Goal: Transaction & Acquisition: Purchase product/service

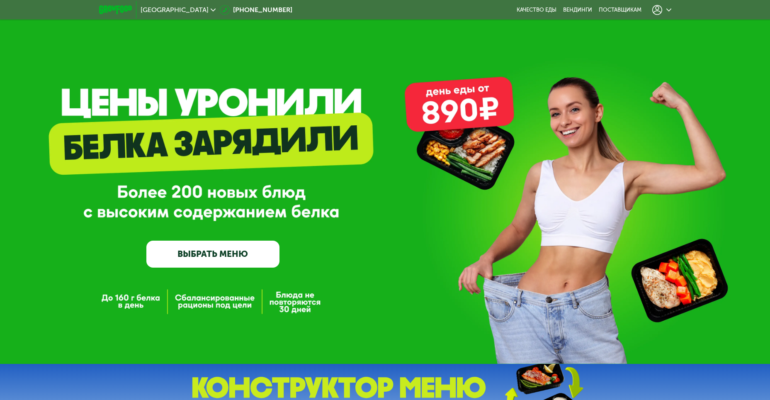
click at [665, 9] on div at bounding box center [661, 10] width 19 height 10
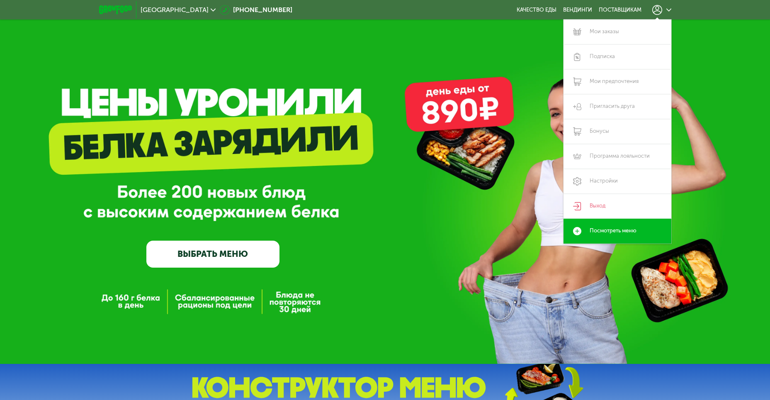
click at [708, 79] on div "GrowFood — доставка правильного питания ВЫБРАТЬ МЕНЮ" at bounding box center [385, 182] width 770 height 364
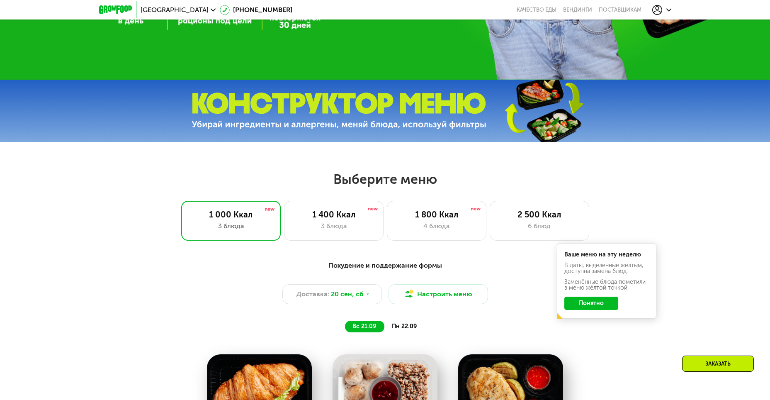
scroll to position [373, 0]
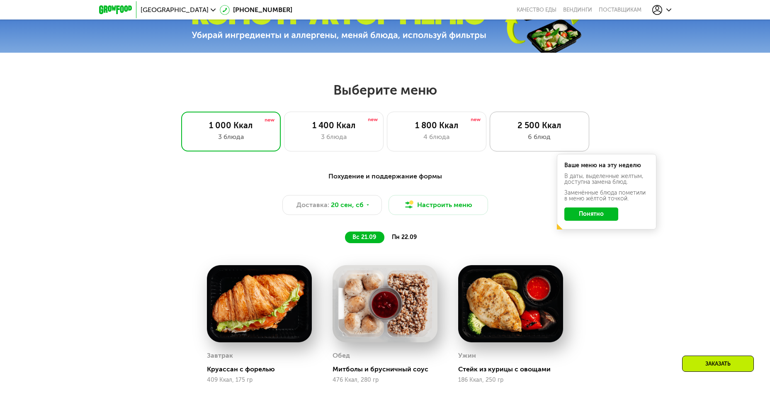
click at [533, 137] on div "6 блюд" at bounding box center [539, 137] width 82 height 10
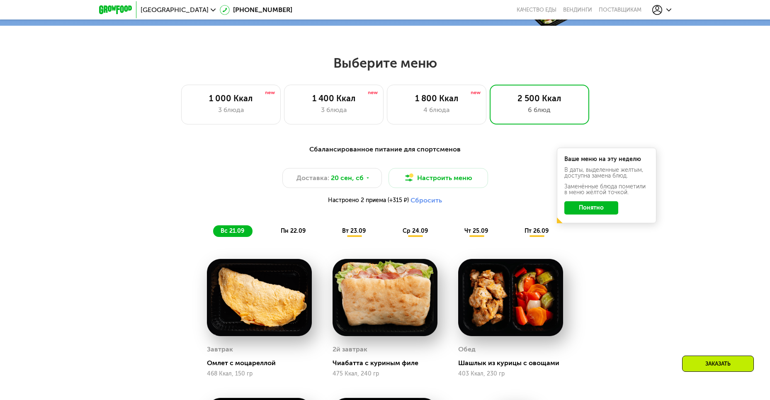
scroll to position [414, 0]
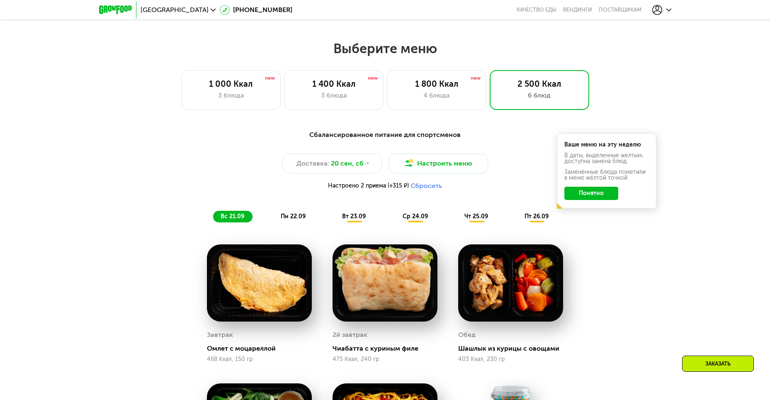
click at [293, 217] on span "пн 22.09" at bounding box center [293, 216] width 25 height 7
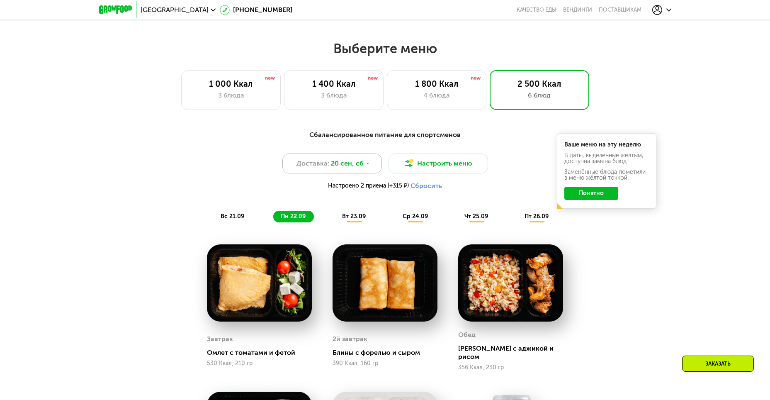
click at [345, 171] on div "Доставка: 20 сен, сб" at bounding box center [331, 163] width 99 height 20
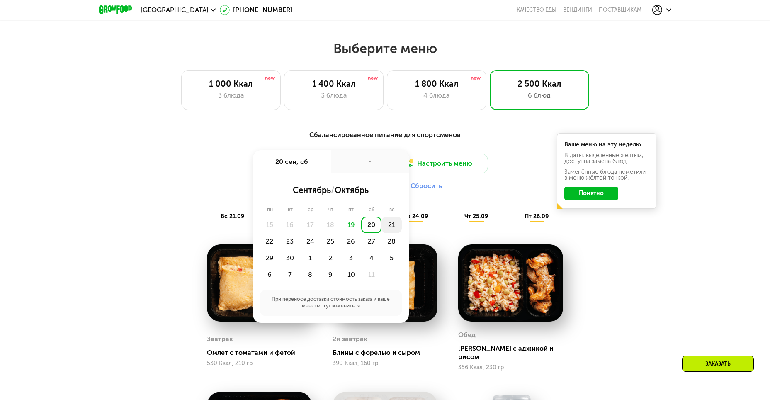
click at [392, 227] on div "21" at bounding box center [391, 224] width 20 height 17
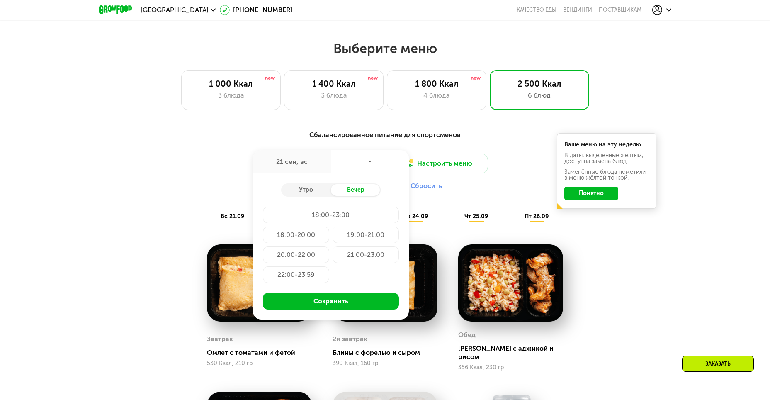
click at [351, 235] on div "19:00-21:00" at bounding box center [365, 234] width 66 height 17
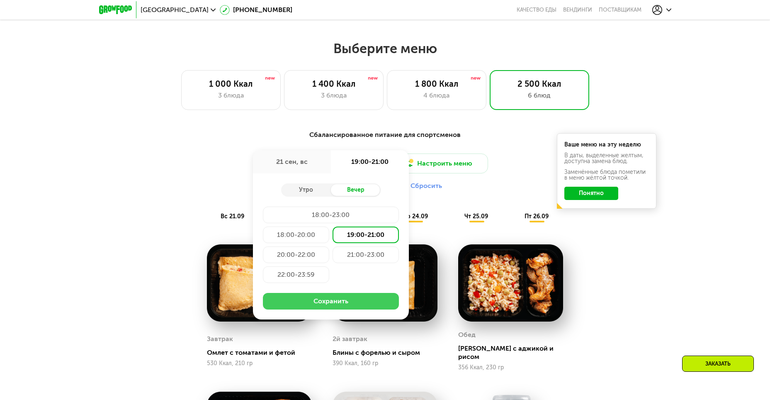
click at [325, 298] on button "Сохранить" at bounding box center [331, 301] width 136 height 17
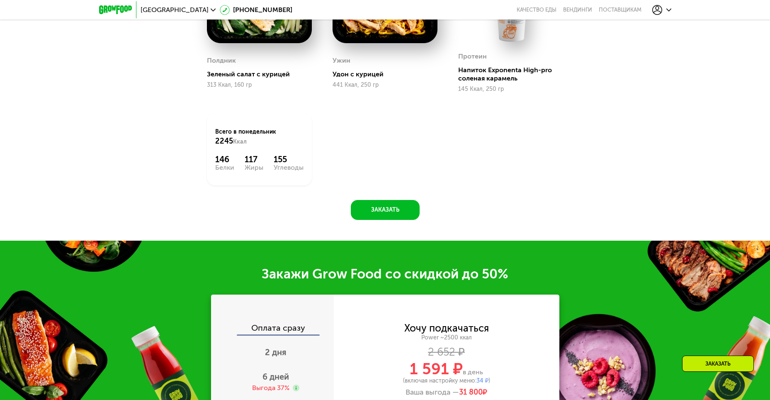
scroll to position [995, 0]
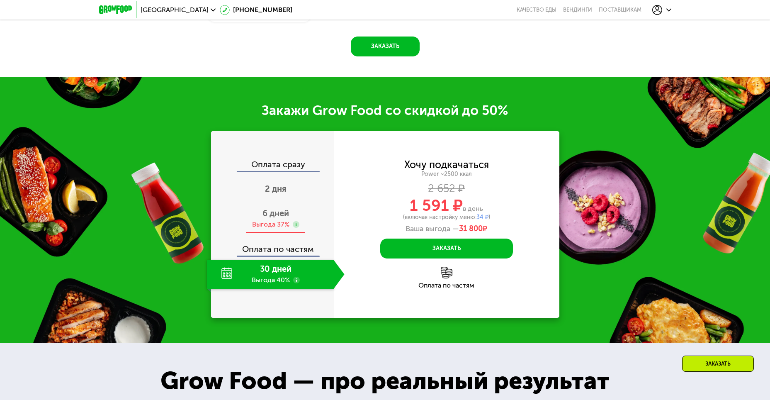
click at [274, 218] on span "6 дней" at bounding box center [275, 213] width 27 height 10
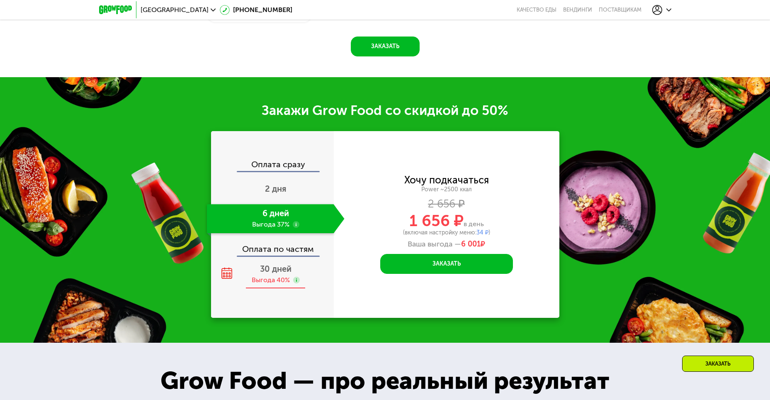
click at [280, 271] on span "30 дней" at bounding box center [276, 269] width 32 height 10
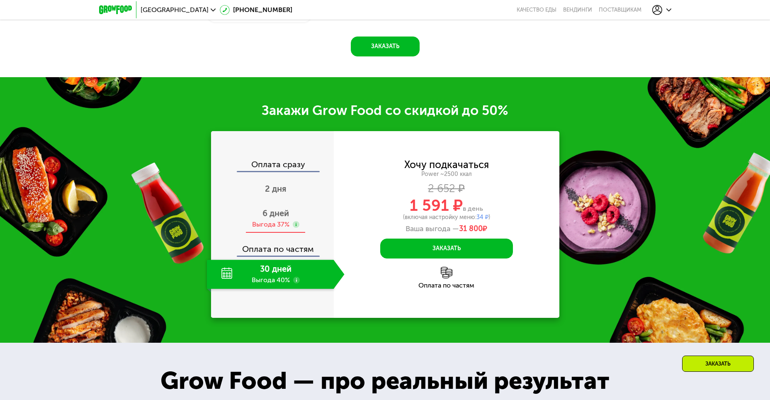
click at [267, 223] on div "Выгода 37%" at bounding box center [270, 224] width 37 height 9
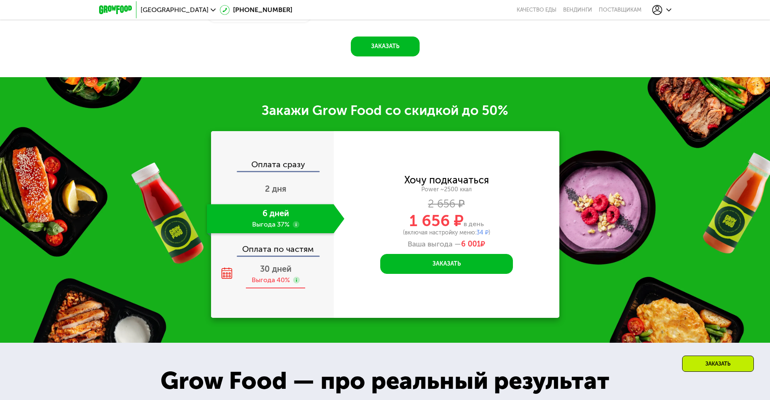
click at [270, 269] on span "30 дней" at bounding box center [276, 269] width 32 height 10
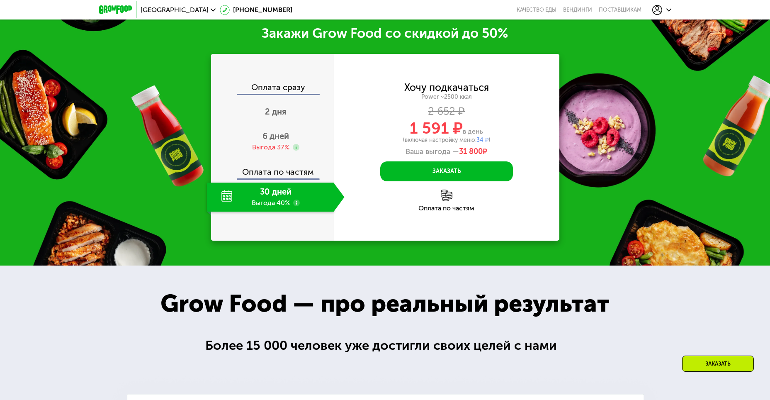
scroll to position [1036, 0]
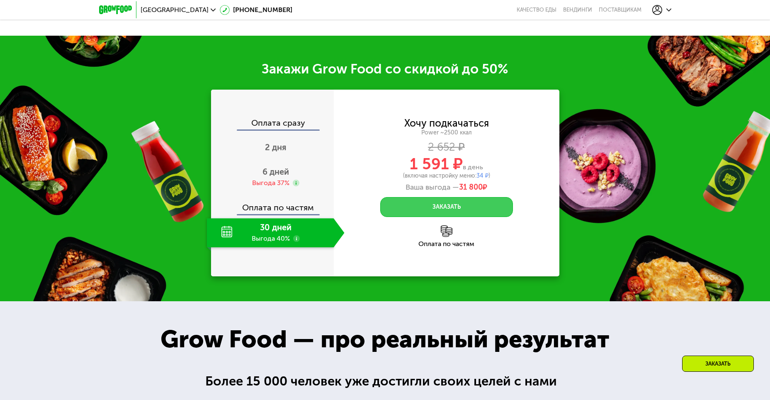
click at [448, 209] on button "Заказать" at bounding box center [446, 207] width 133 height 20
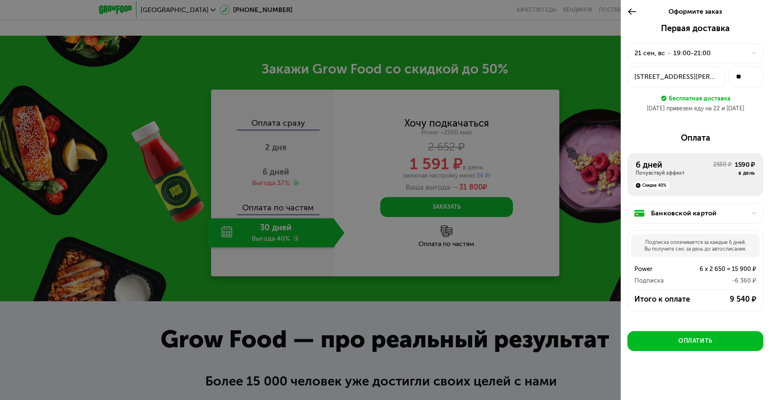
click at [632, 10] on icon at bounding box center [632, 12] width 10 height 10
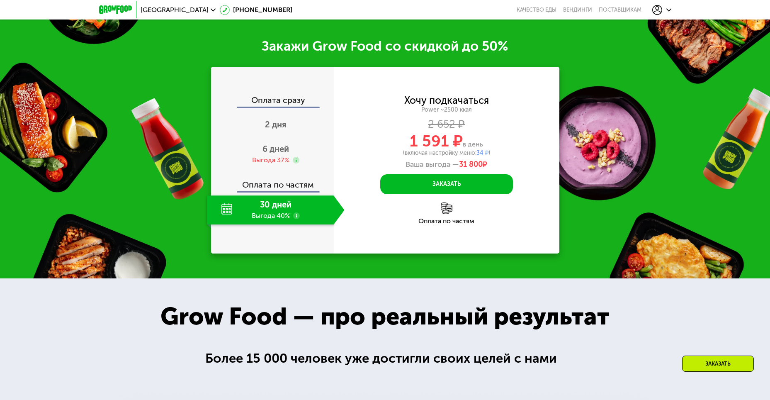
scroll to position [1119, 0]
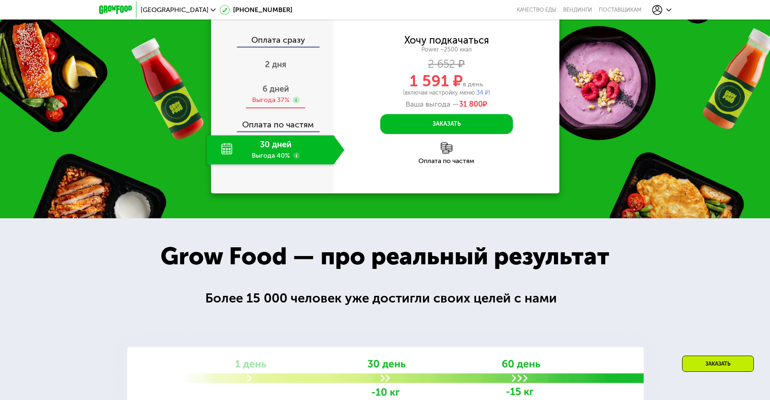
click at [293, 95] on div "6 дней Выгода 37%" at bounding box center [276, 94] width 138 height 29
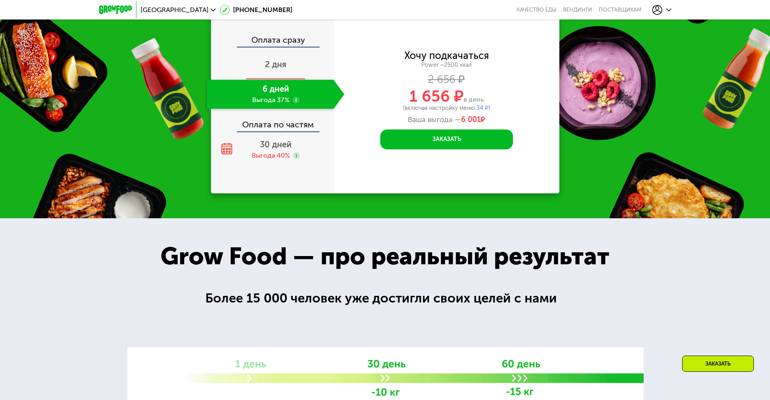
click at [270, 69] on span "2 дня" at bounding box center [276, 64] width 22 height 10
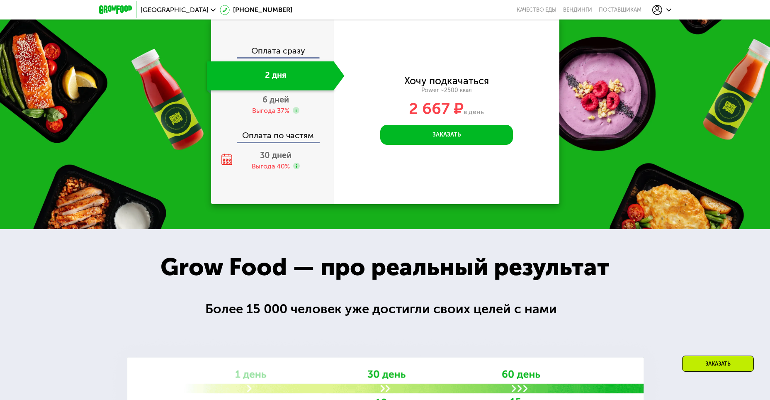
scroll to position [1130, 0]
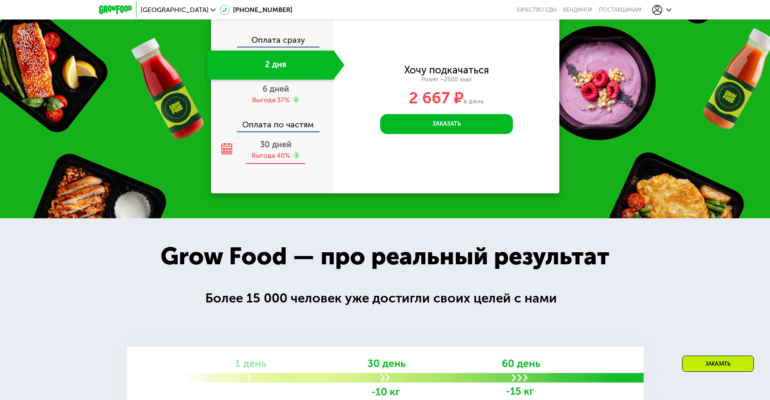
click at [267, 143] on span "30 дней" at bounding box center [276, 144] width 32 height 10
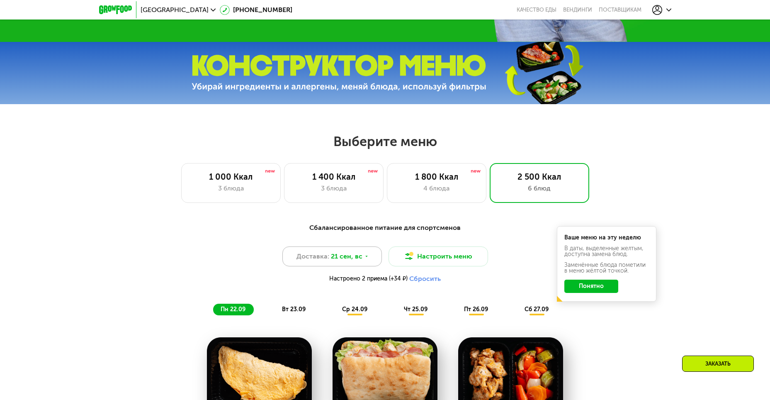
scroll to position [290, 0]
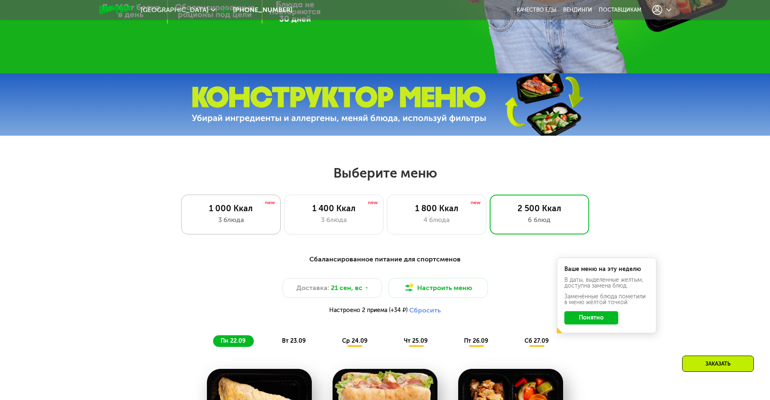
click at [258, 208] on div "1 000 Ккал" at bounding box center [231, 208] width 82 height 10
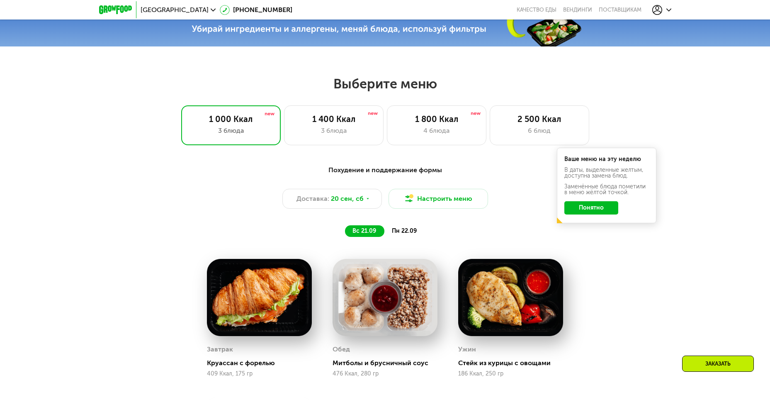
scroll to position [414, 0]
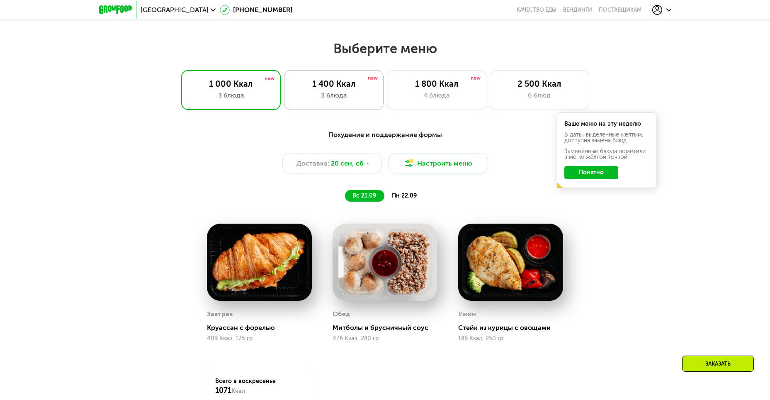
click at [332, 98] on div "3 блюда" at bounding box center [334, 95] width 82 height 10
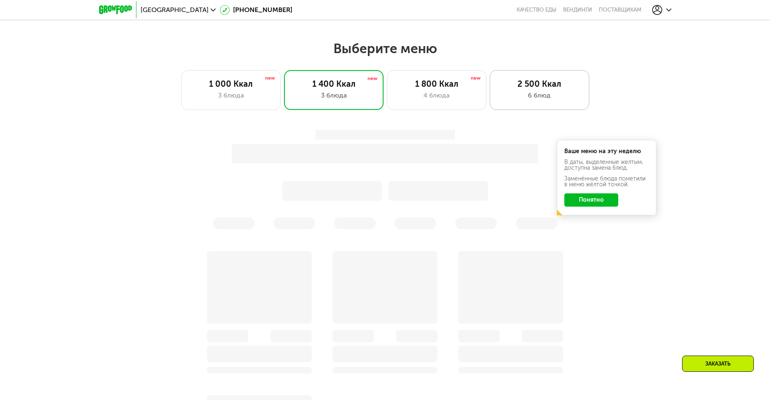
click at [520, 99] on div "6 блюд" at bounding box center [539, 95] width 82 height 10
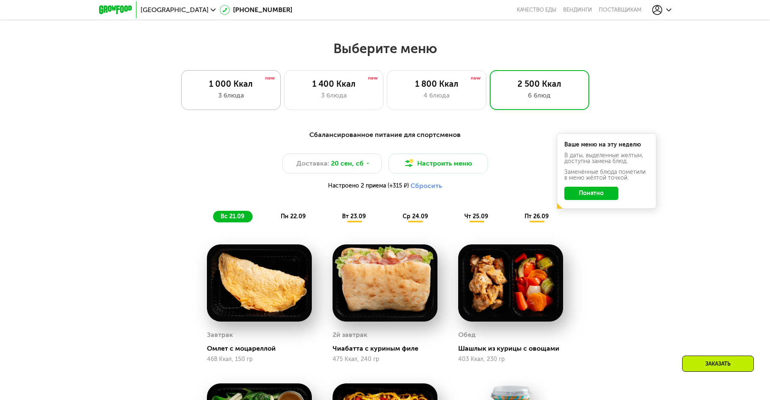
click at [242, 97] on div "3 блюда" at bounding box center [231, 95] width 82 height 10
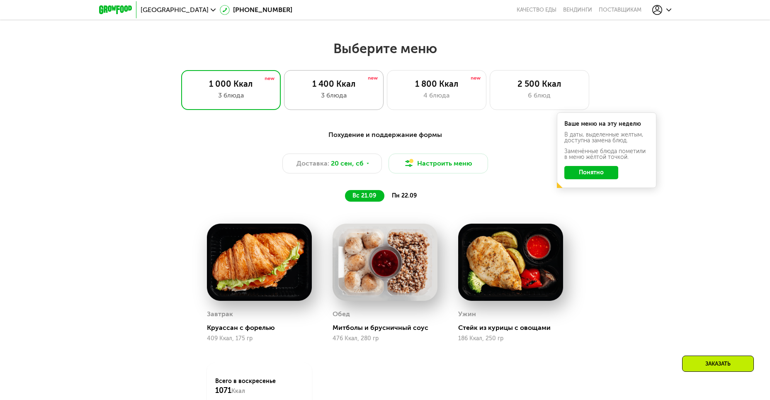
click at [325, 96] on div "3 блюда" at bounding box center [334, 95] width 82 height 10
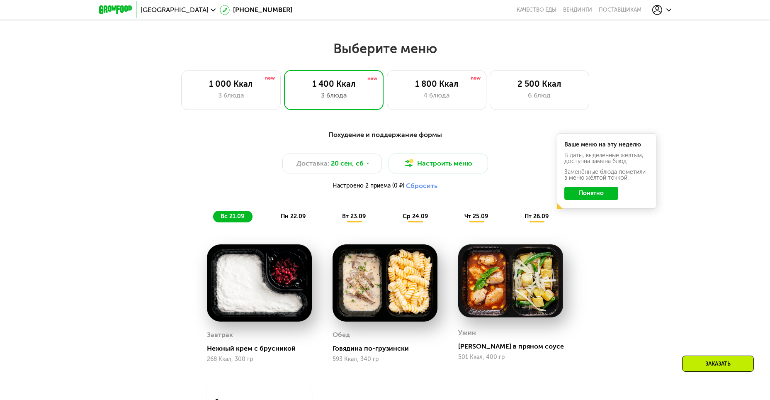
drag, startPoint x: 422, startPoint y: 101, endPoint x: 353, endPoint y: 125, distance: 72.9
click at [422, 100] on div "4 блюда" at bounding box center [436, 95] width 82 height 10
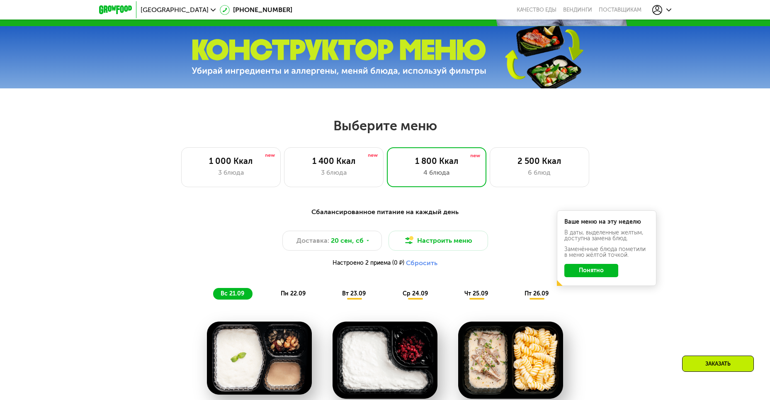
scroll to position [332, 0]
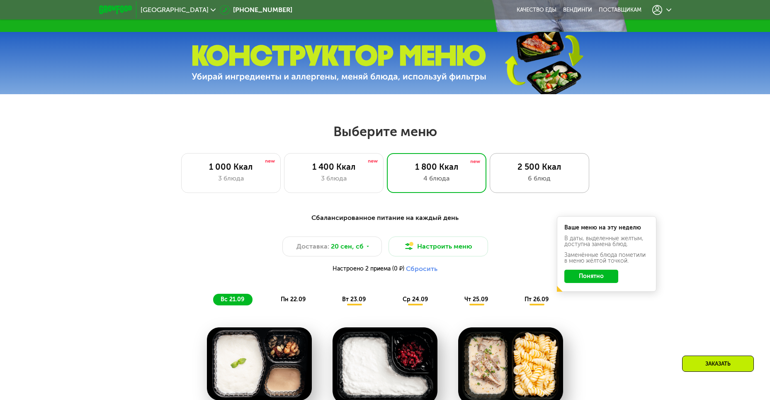
click at [508, 177] on div "6 блюд" at bounding box center [539, 178] width 82 height 10
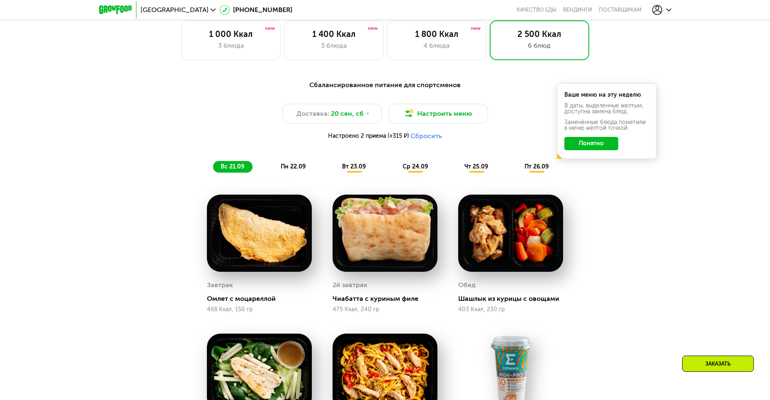
scroll to position [414, 0]
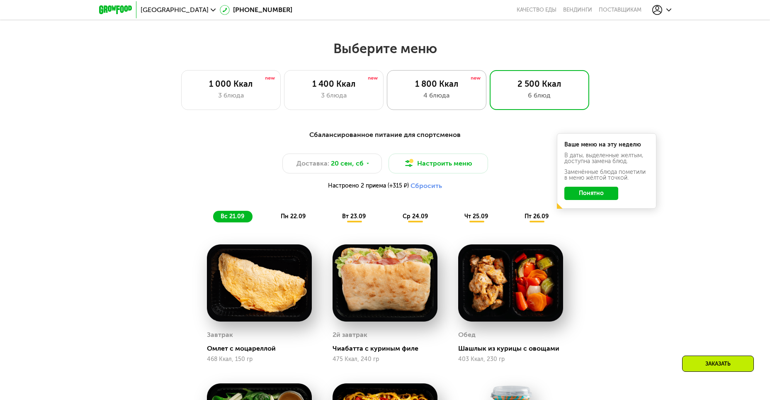
click at [451, 104] on div "1 800 Ккал 4 блюда" at bounding box center [436, 90] width 99 height 40
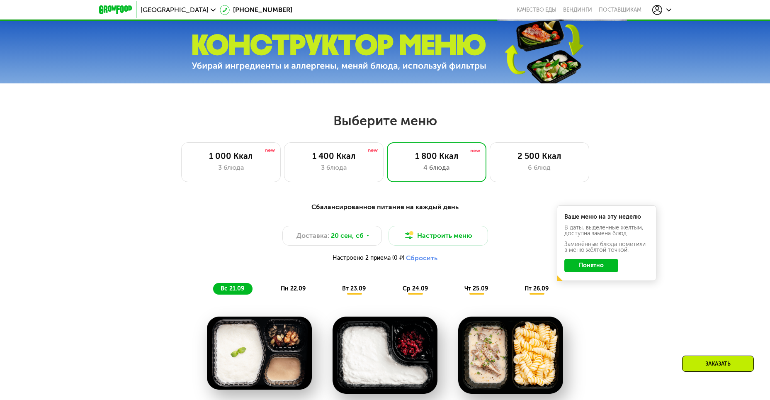
scroll to position [290, 0]
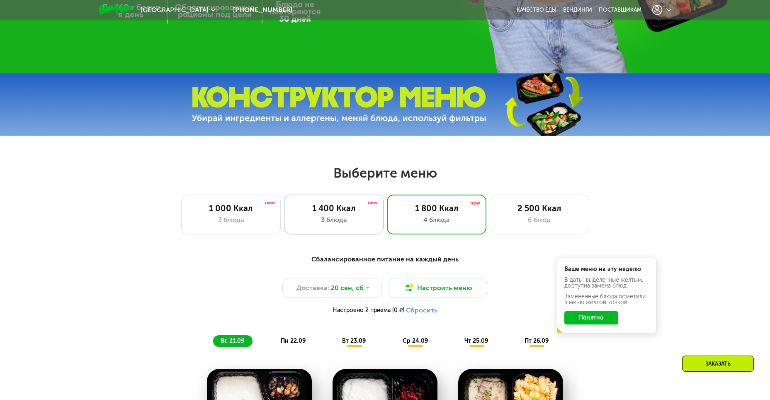
click at [356, 212] on div "1 400 Ккал" at bounding box center [334, 208] width 82 height 10
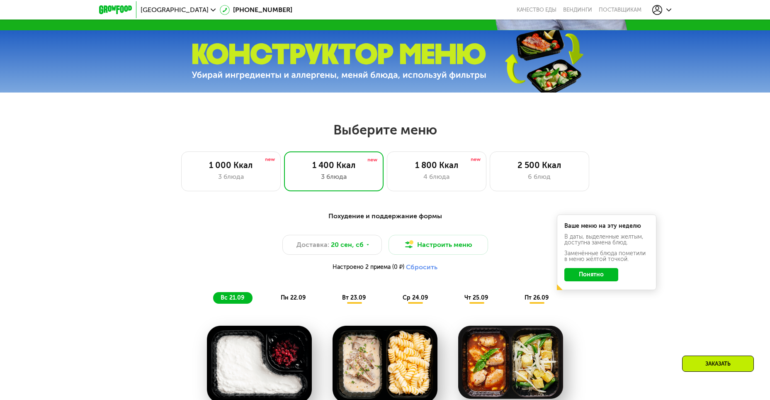
scroll to position [332, 0]
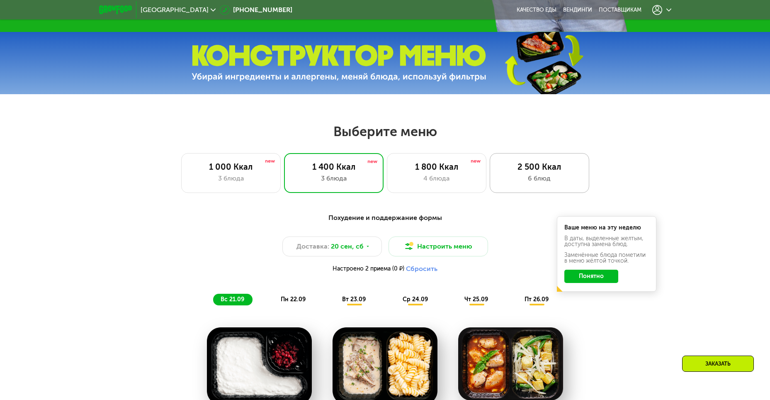
click at [532, 183] on div "6 блюд" at bounding box center [539, 178] width 82 height 10
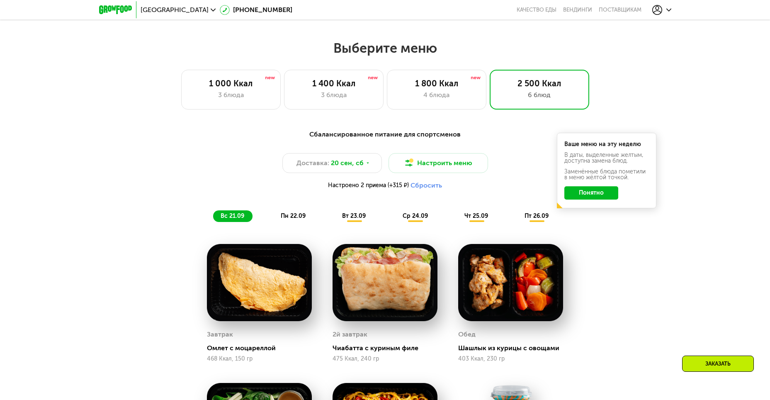
scroll to position [414, 0]
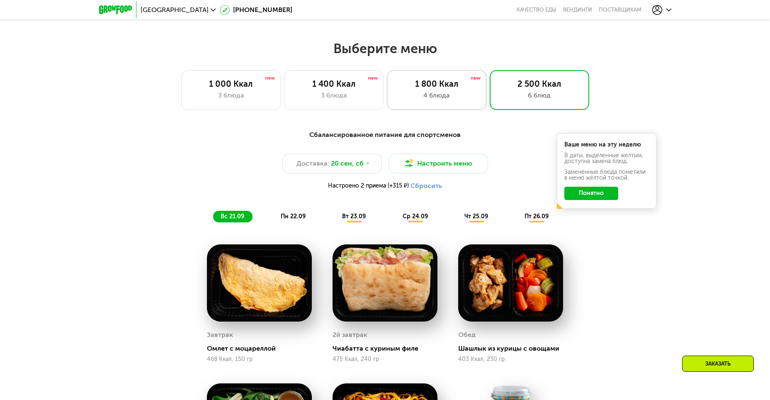
click at [470, 100] on div "4 блюда" at bounding box center [436, 95] width 82 height 10
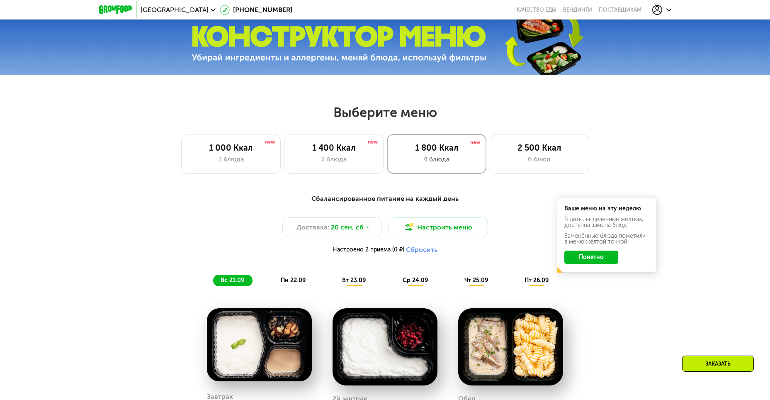
scroll to position [332, 0]
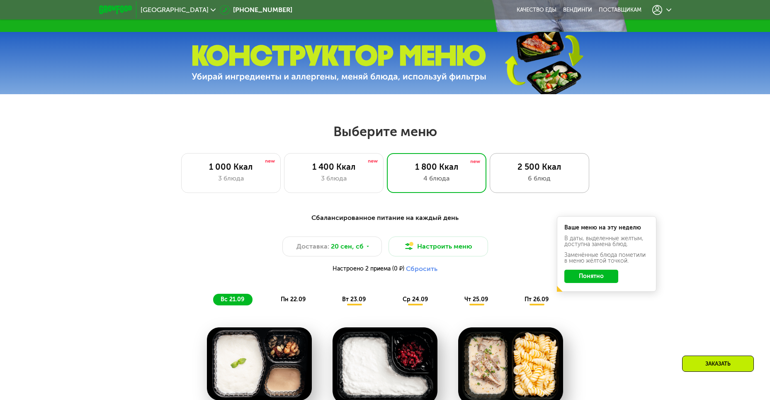
click at [537, 171] on div "2 500 Ккал" at bounding box center [539, 167] width 82 height 10
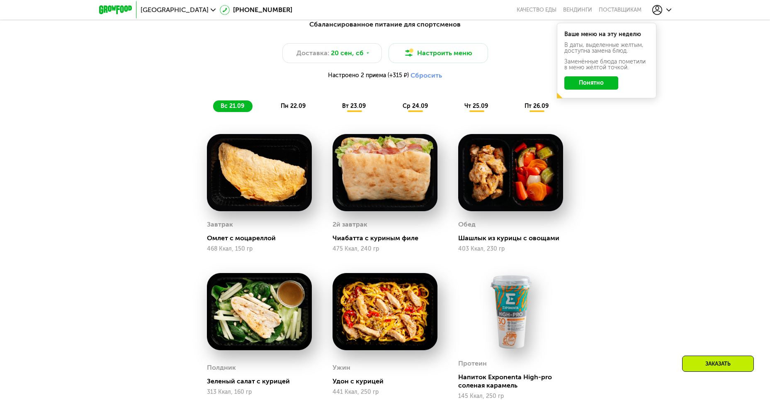
scroll to position [497, 0]
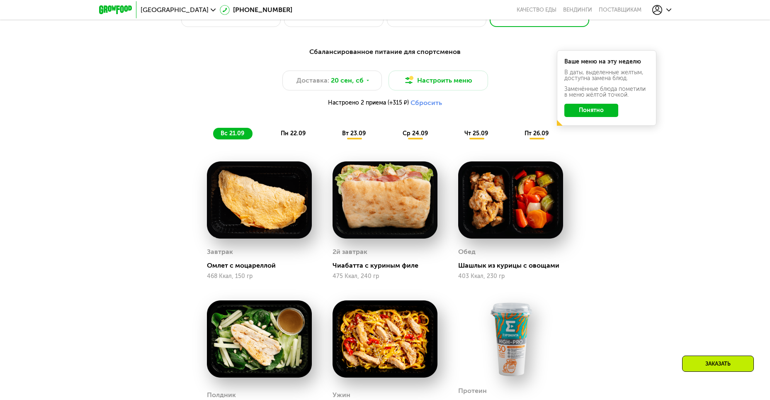
click at [295, 136] on span "пн 22.09" at bounding box center [293, 133] width 25 height 7
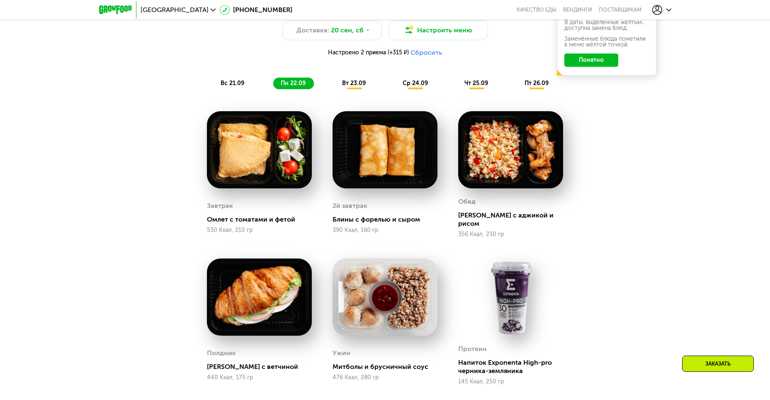
scroll to position [539, 0]
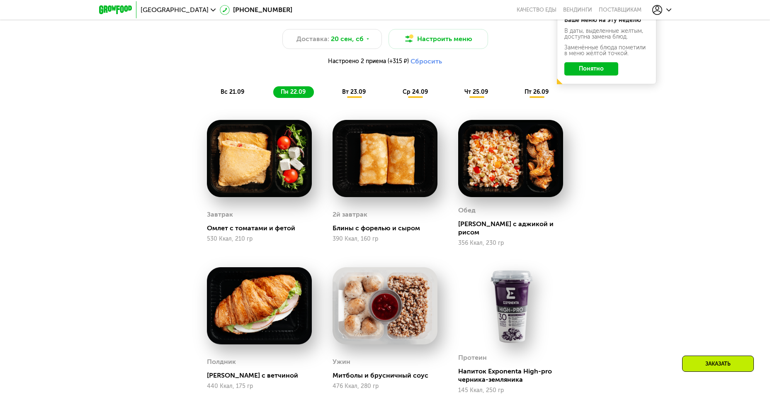
click at [349, 93] on span "вт 23.09" at bounding box center [354, 91] width 24 height 7
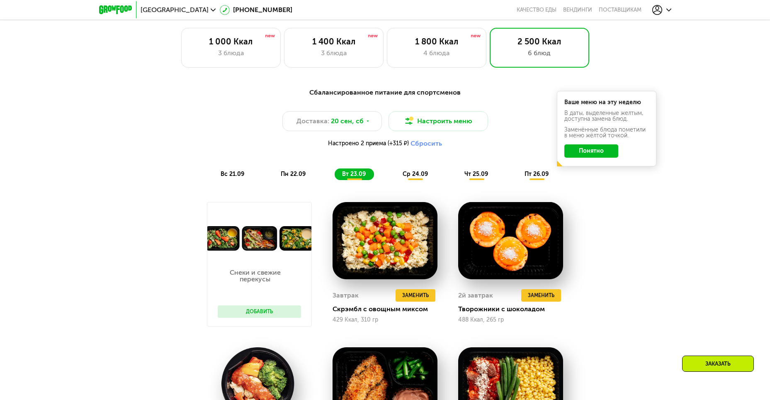
scroll to position [456, 0]
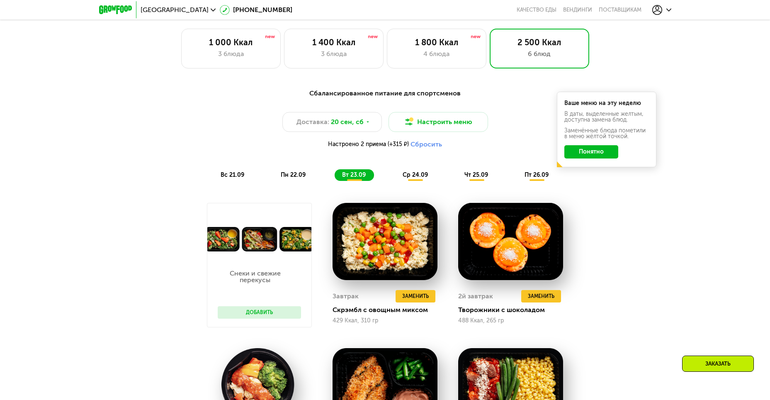
click at [417, 171] on div "Сбалансированное питание для спортсменов Доставка: 20 сен, сб Настроить меню На…" at bounding box center [385, 134] width 491 height 92
click at [413, 177] on span "ср 24.09" at bounding box center [414, 174] width 25 height 7
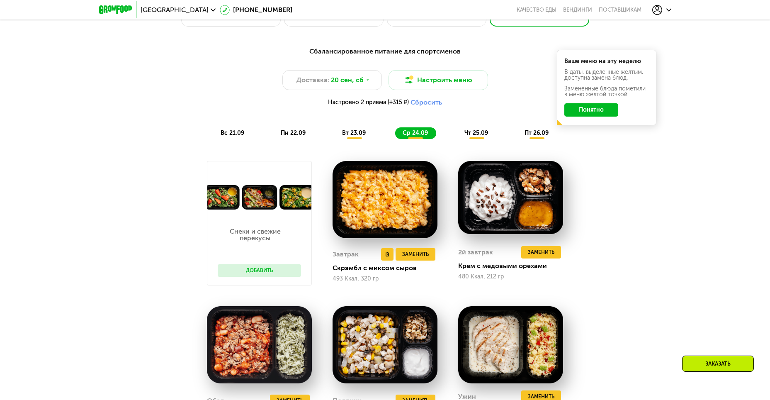
scroll to position [497, 0]
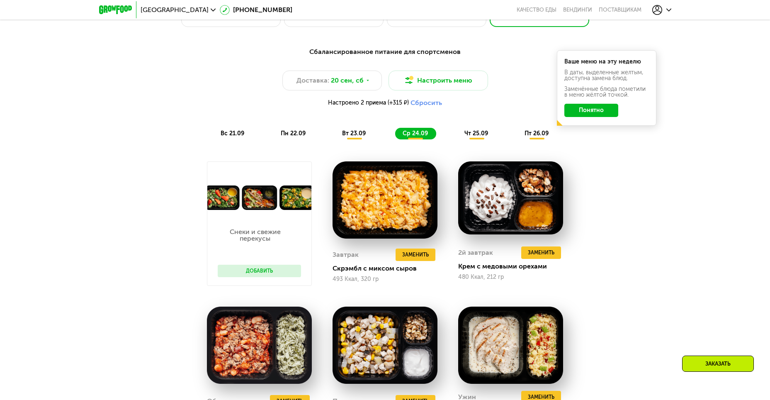
click at [473, 135] on span "чт 25.09" at bounding box center [476, 133] width 24 height 7
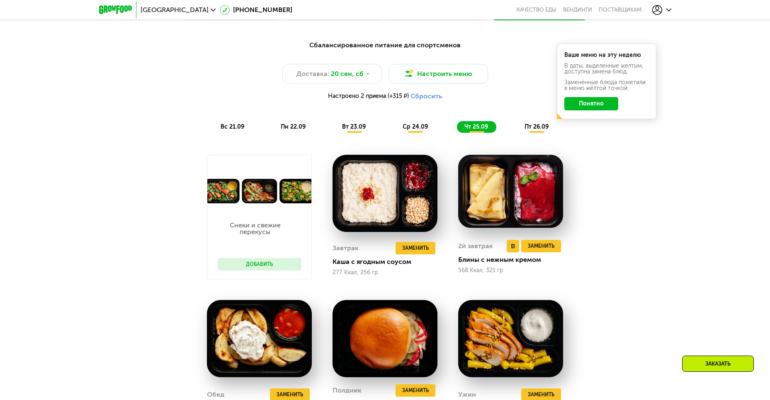
scroll to position [456, 0]
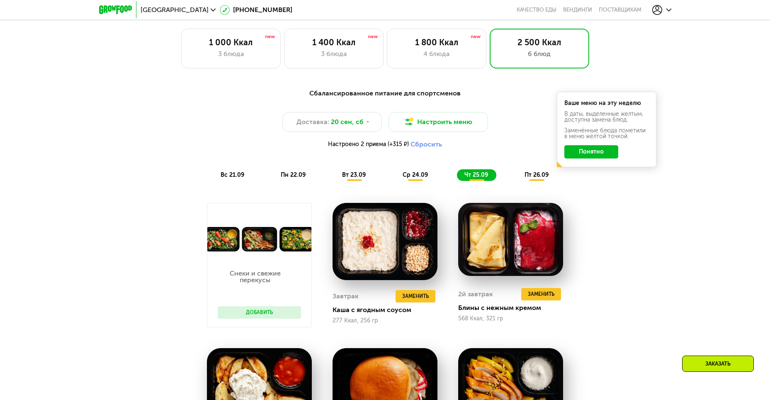
click at [529, 176] on span "пт 26.09" at bounding box center [536, 174] width 24 height 7
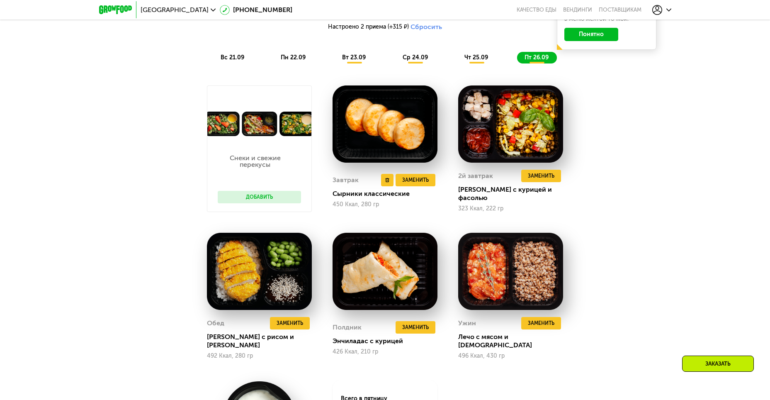
scroll to position [497, 0]
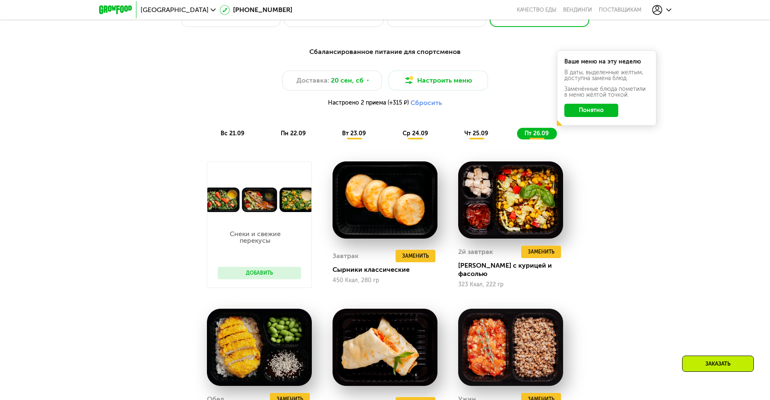
click at [298, 135] on span "пн 22.09" at bounding box center [293, 133] width 25 height 7
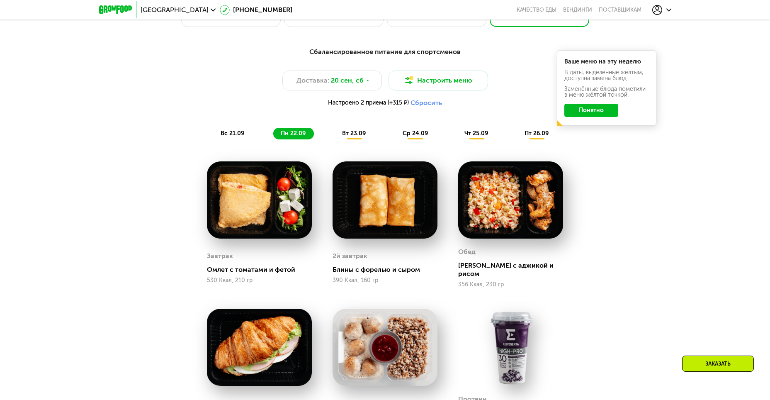
click at [240, 137] on span "вс 21.09" at bounding box center [233, 133] width 24 height 7
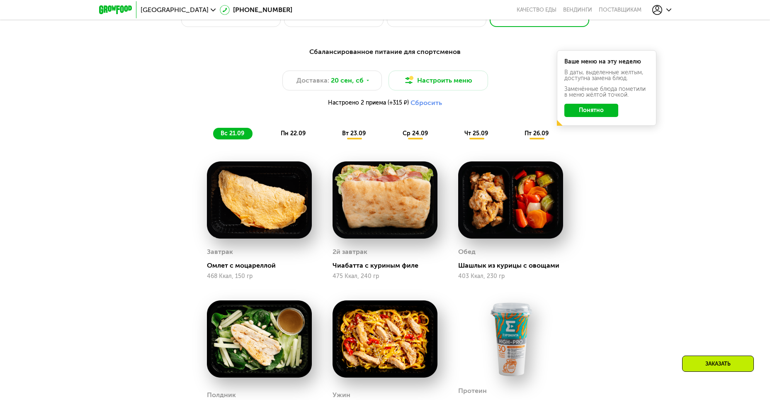
click at [278, 134] on div "пн 22.09" at bounding box center [293, 134] width 41 height 12
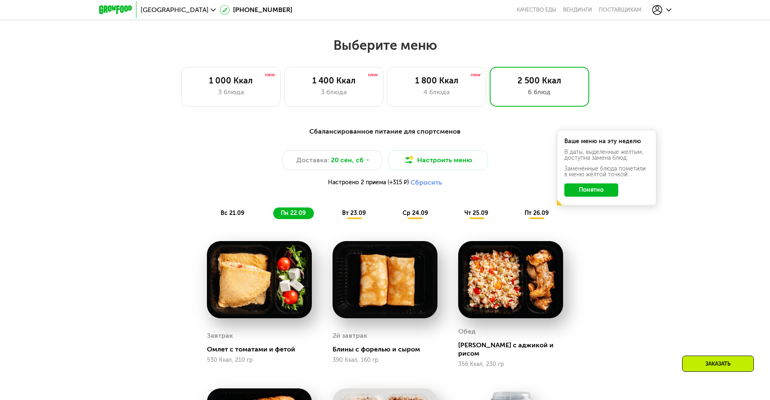
scroll to position [414, 0]
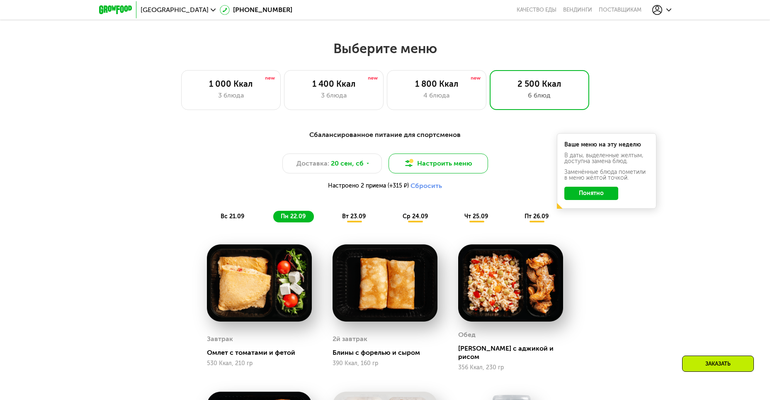
click at [431, 167] on button "Настроить меню" at bounding box center [437, 163] width 99 height 20
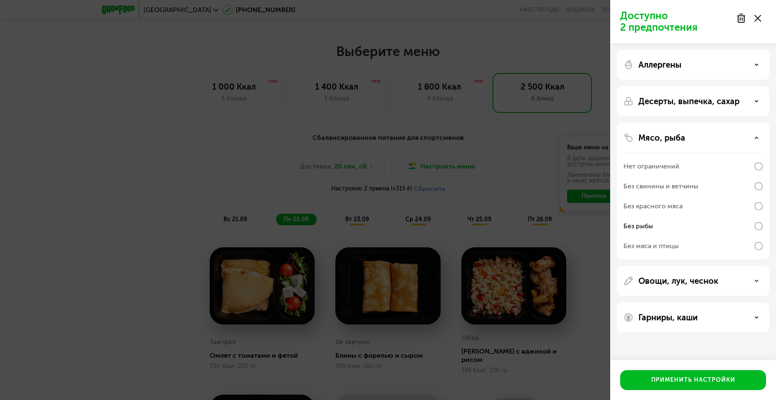
drag, startPoint x: 633, startPoint y: 226, endPoint x: 628, endPoint y: 226, distance: 4.6
click at [633, 226] on div "Без рыбы" at bounding box center [637, 226] width 29 height 10
click at [716, 229] on div "Без рыбы" at bounding box center [692, 226] width 139 height 20
click at [669, 381] on div "Применить настройки" at bounding box center [693, 380] width 84 height 8
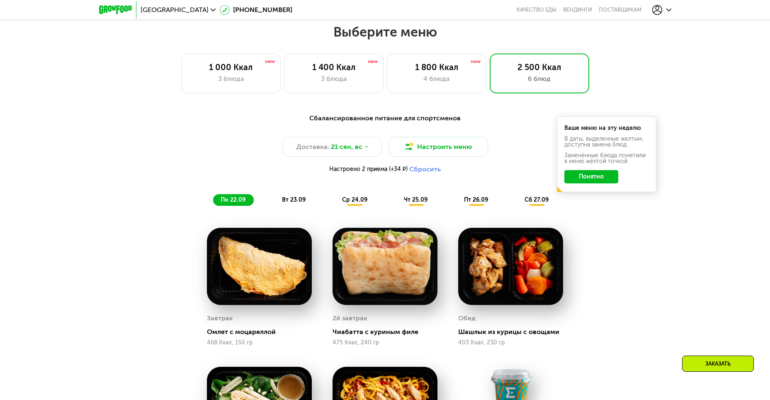
scroll to position [497, 0]
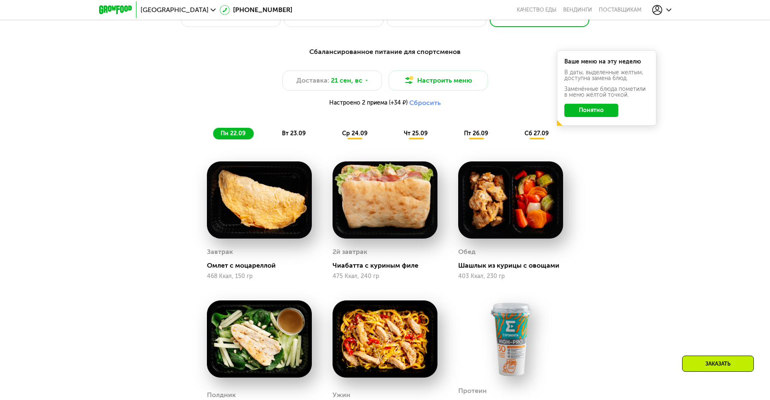
click at [292, 133] on span "вт 23.09" at bounding box center [294, 133] width 24 height 7
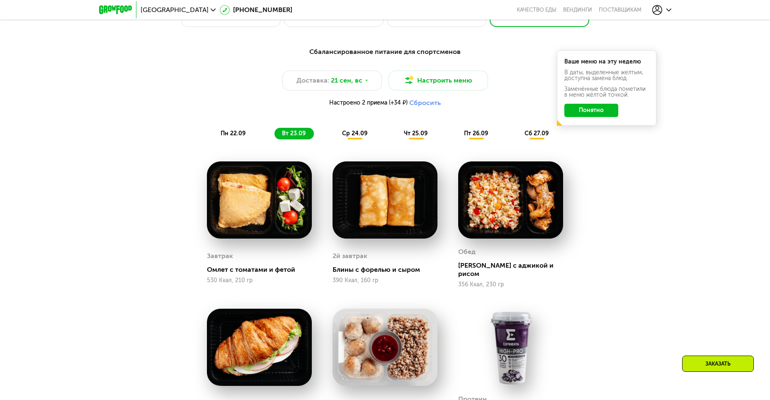
click at [235, 137] on span "пн 22.09" at bounding box center [233, 133] width 25 height 7
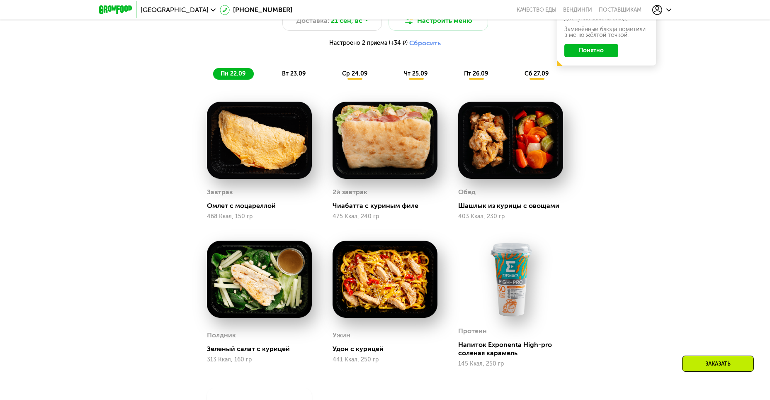
scroll to position [580, 0]
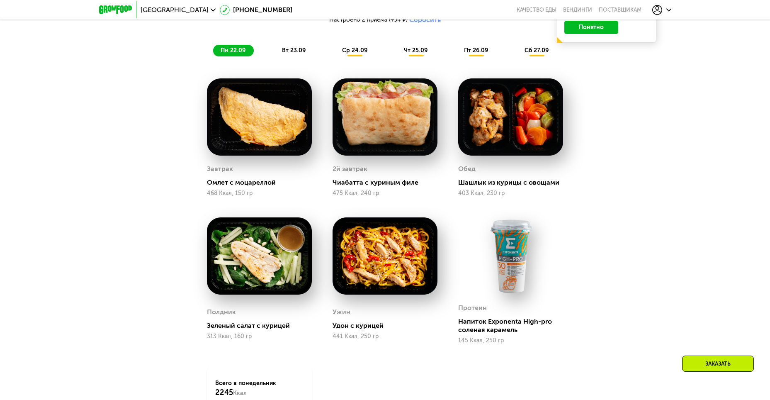
click at [291, 47] on div "Сбалансированное питание для спортсменов Доставка: 21 сен, вс Настроить меню На…" at bounding box center [385, 10] width 491 height 92
click at [293, 48] on div "вт 23.09" at bounding box center [293, 51] width 39 height 12
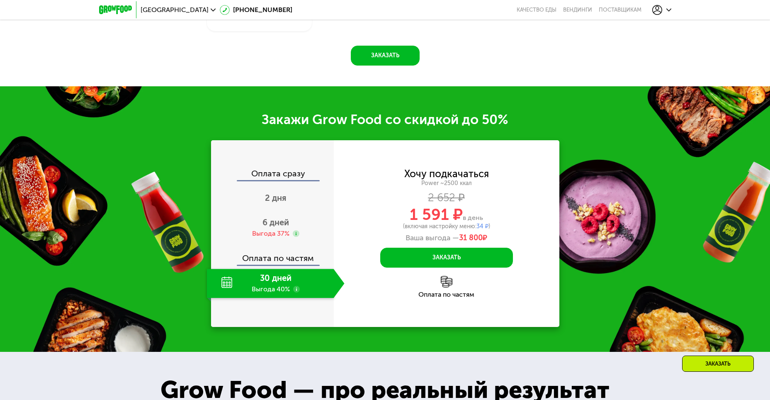
scroll to position [995, 0]
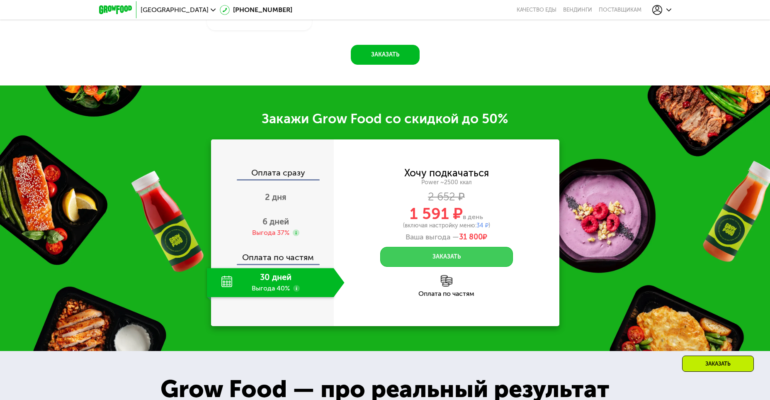
click at [480, 248] on button "Заказать" at bounding box center [446, 257] width 133 height 20
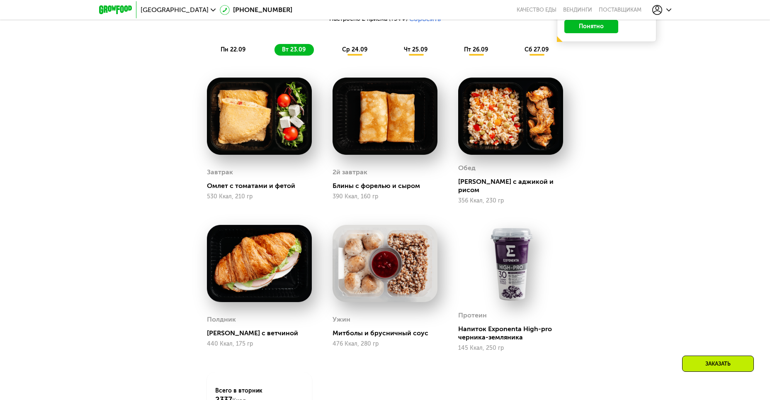
scroll to position [580, 0]
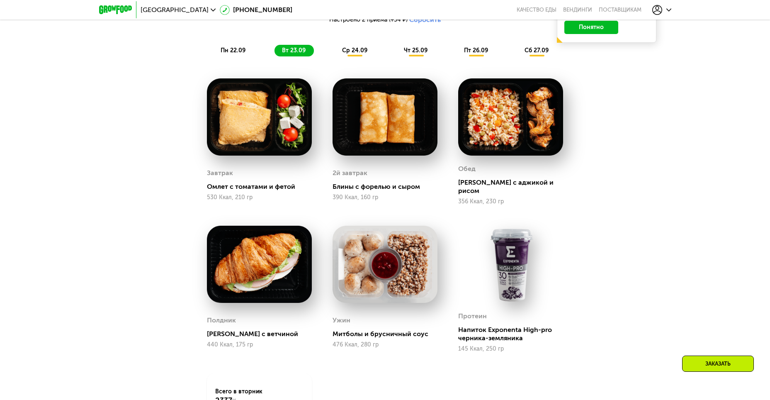
click at [346, 52] on span "ср 24.09" at bounding box center [354, 50] width 25 height 7
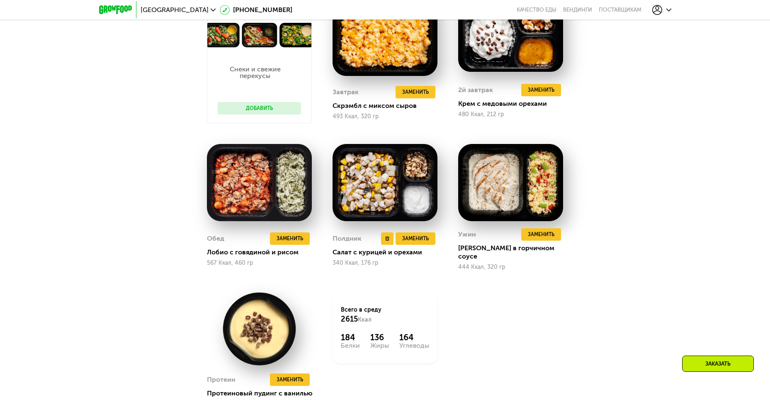
scroll to position [663, 0]
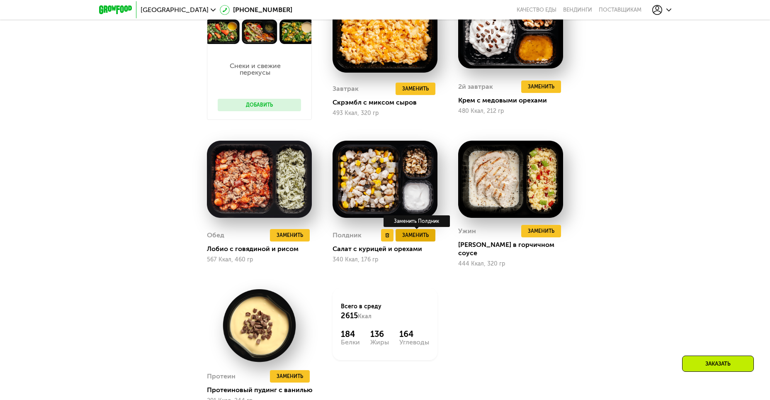
click at [415, 232] on span "Заменить" at bounding box center [415, 235] width 27 height 8
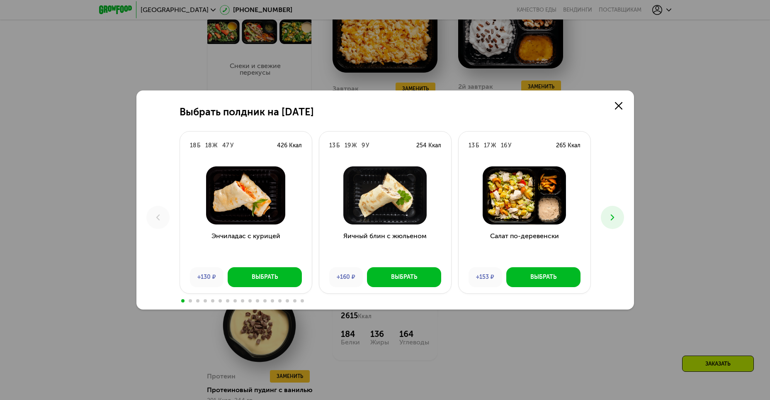
scroll to position [705, 0]
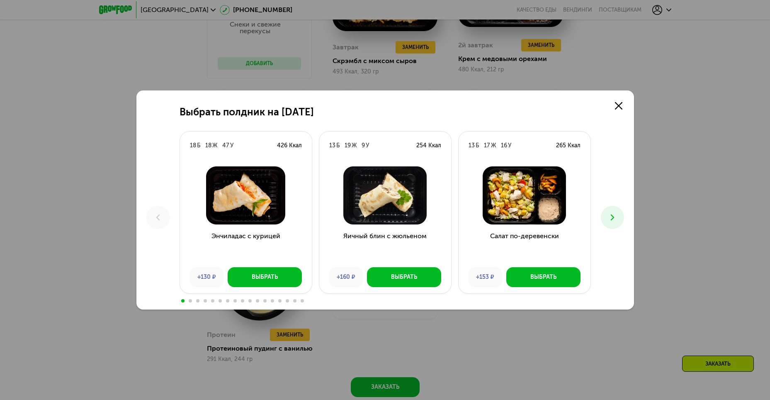
click at [613, 218] on use at bounding box center [611, 217] width 3 height 6
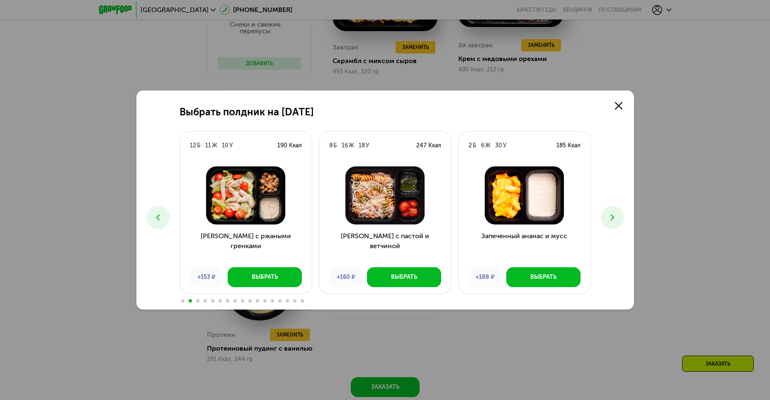
click at [613, 218] on use at bounding box center [611, 217] width 3 height 6
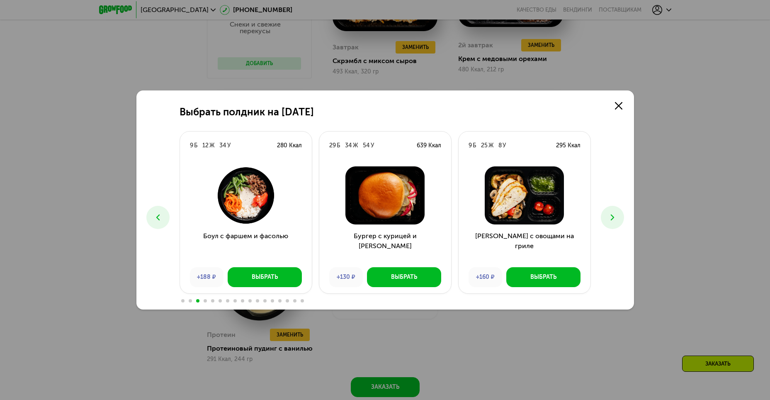
click at [613, 218] on use at bounding box center [611, 217] width 3 height 6
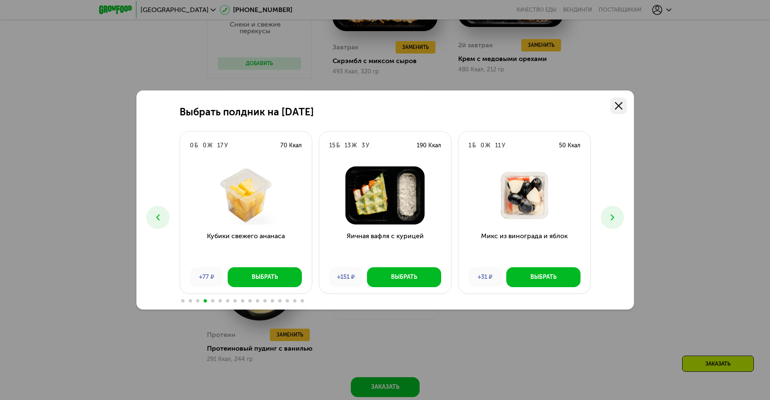
click at [622, 102] on use at bounding box center [618, 105] width 7 height 7
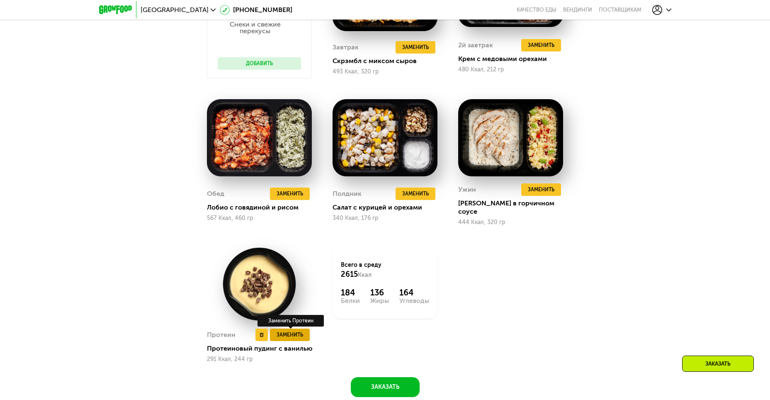
click at [296, 330] on span "Заменить" at bounding box center [289, 334] width 27 height 8
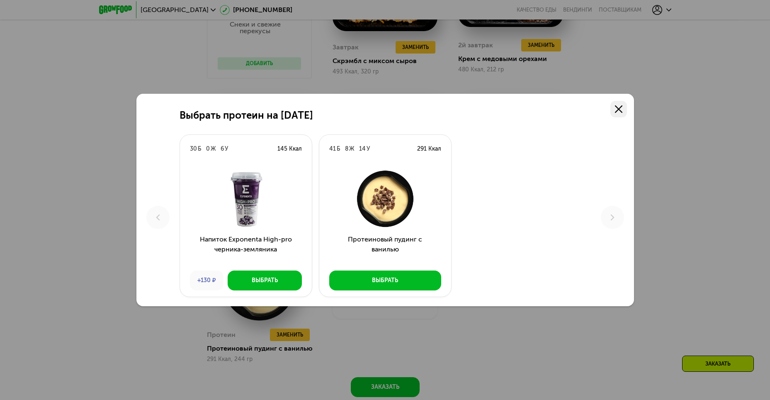
click at [622, 104] on link at bounding box center [618, 109] width 17 height 17
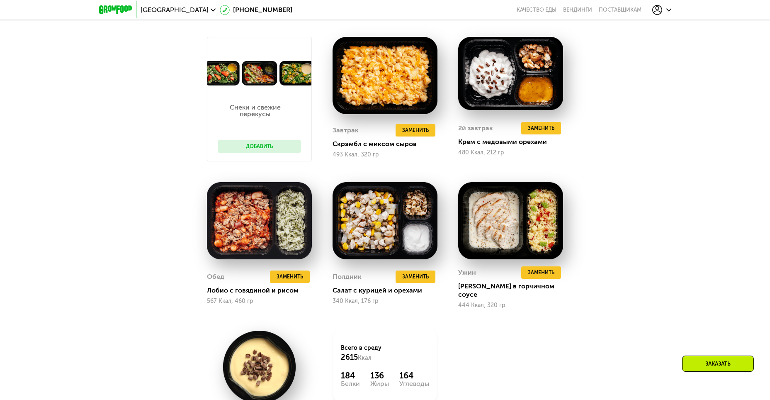
scroll to position [414, 0]
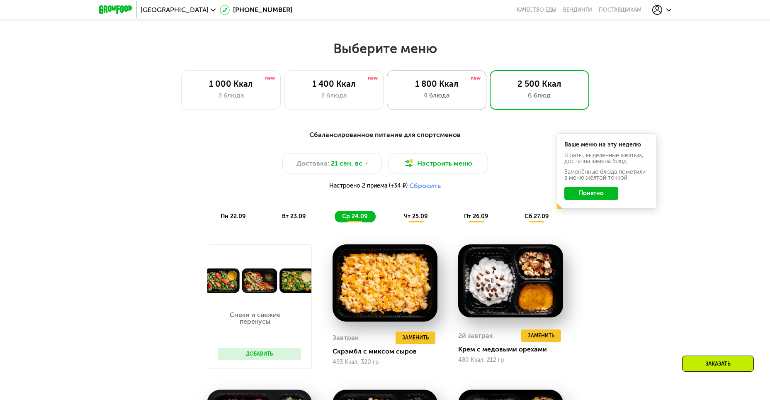
click at [439, 82] on div "1 800 Ккал" at bounding box center [436, 84] width 82 height 10
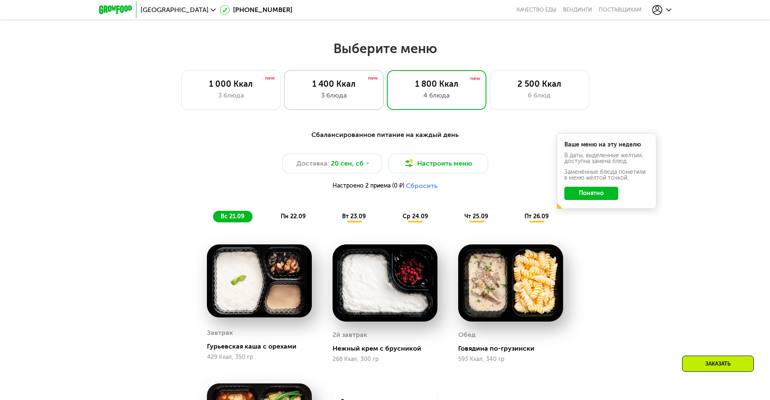
click at [363, 97] on div "3 блюда" at bounding box center [334, 95] width 82 height 10
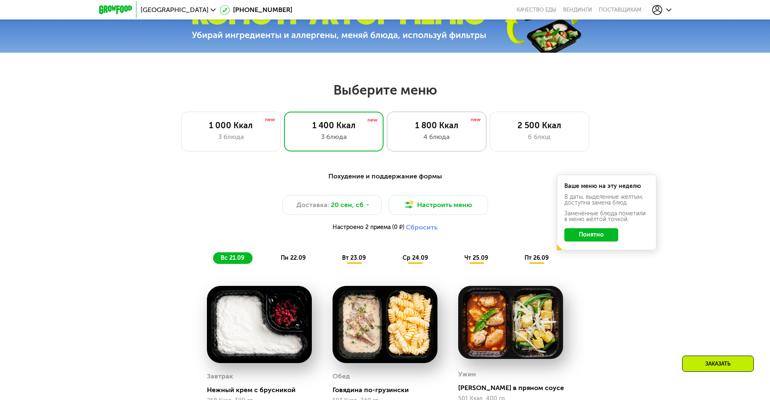
click at [424, 147] on div "1 800 Ккал 4 блюда" at bounding box center [436, 131] width 99 height 40
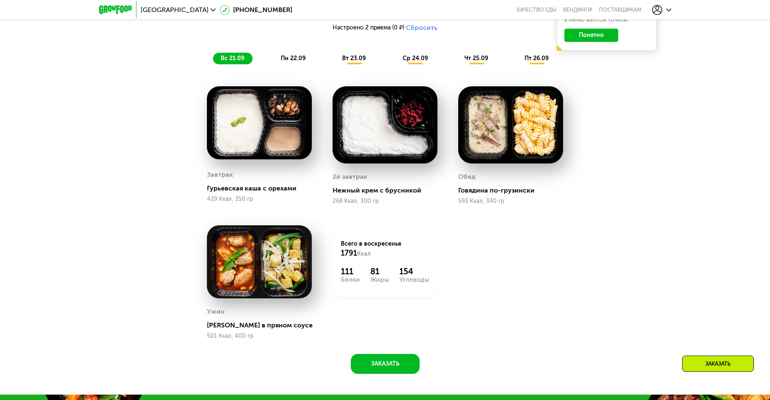
scroll to position [497, 0]
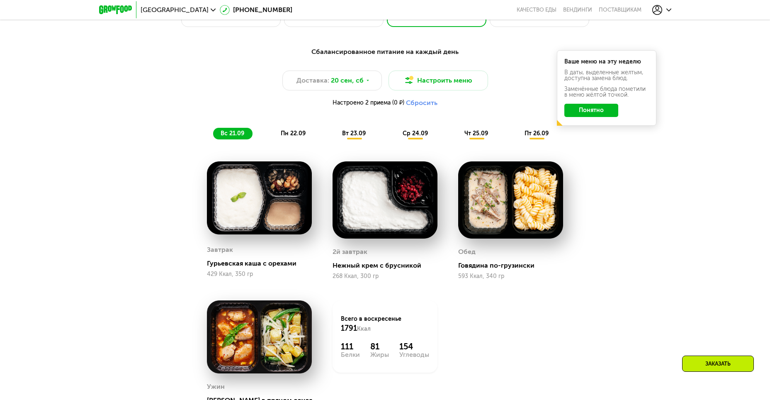
click at [298, 135] on span "пн 22.09" at bounding box center [293, 133] width 25 height 7
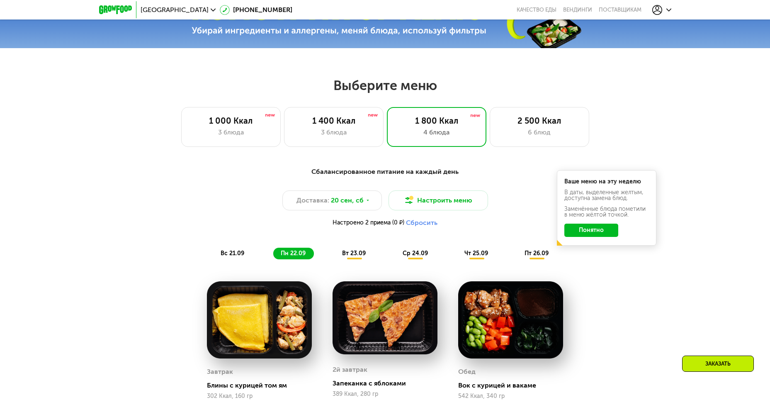
scroll to position [373, 0]
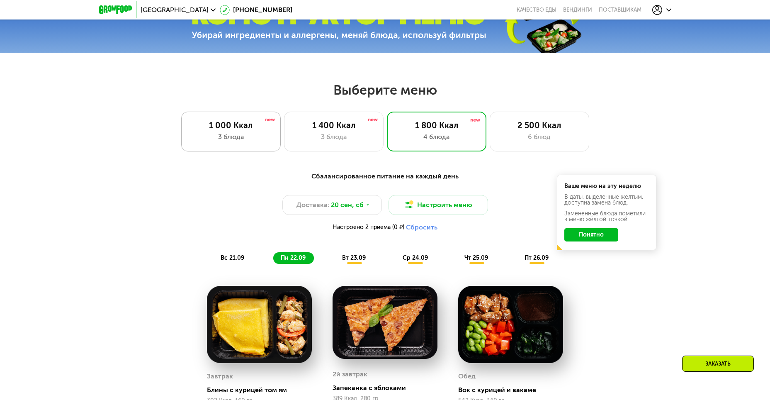
click at [254, 126] on div "1 000 Ккал" at bounding box center [231, 125] width 82 height 10
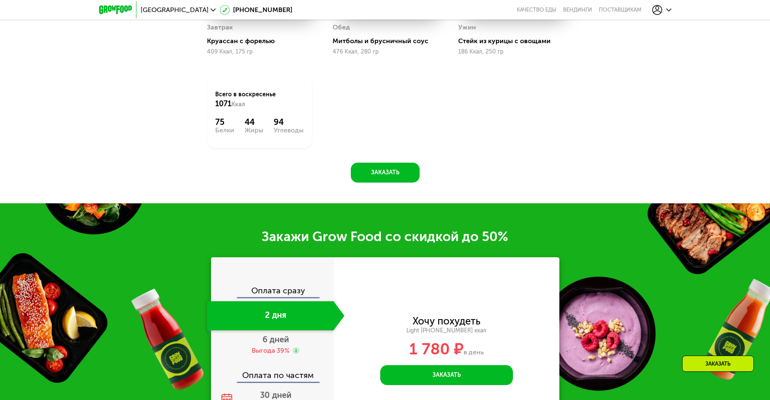
scroll to position [829, 0]
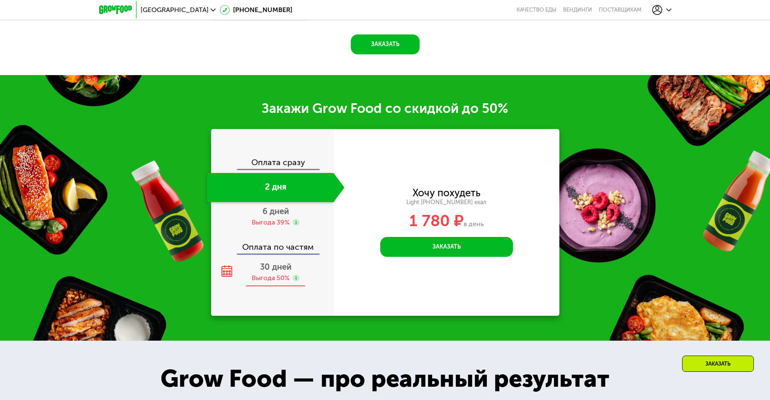
click at [263, 271] on span "30 дней" at bounding box center [276, 267] width 32 height 10
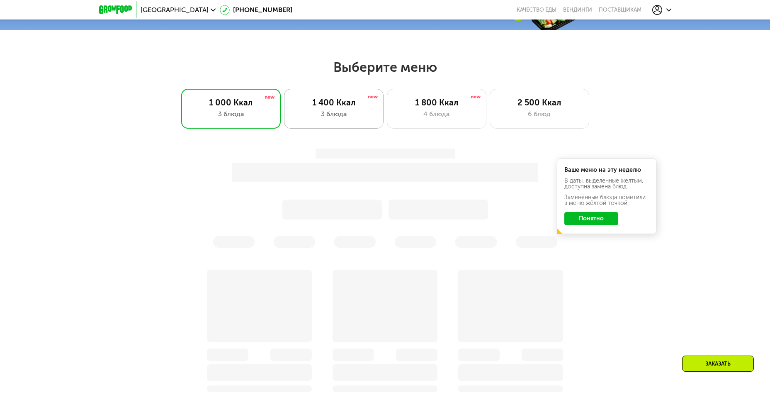
scroll to position [324, 0]
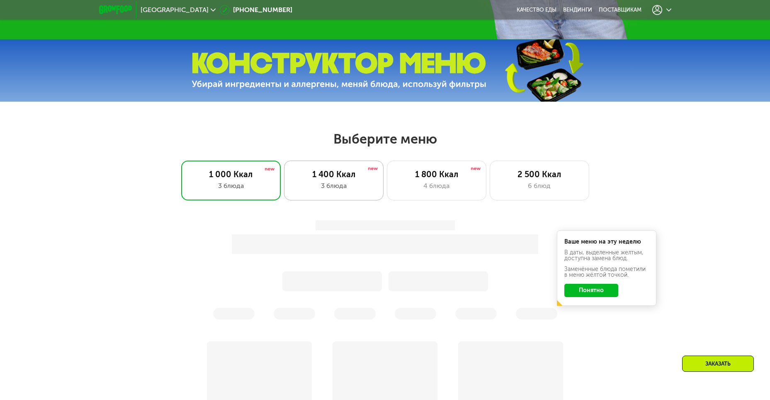
click at [334, 184] on div "3 блюда" at bounding box center [334, 186] width 82 height 10
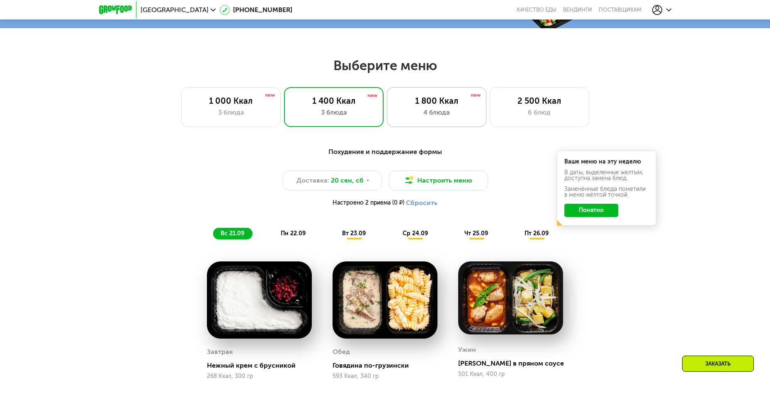
scroll to position [394, 0]
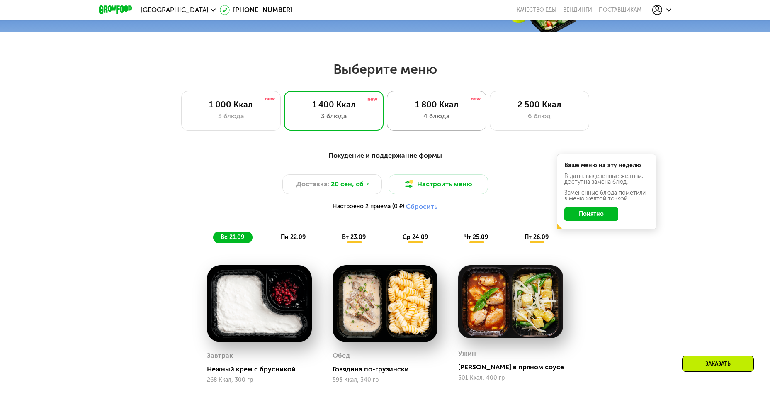
click at [445, 119] on div "4 блюда" at bounding box center [436, 116] width 82 height 10
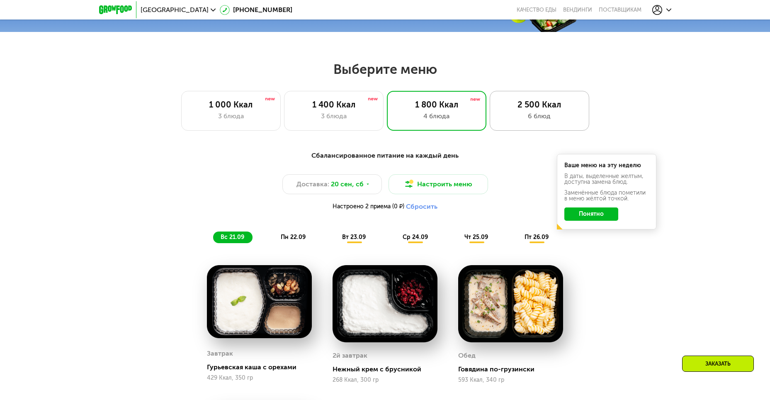
click at [522, 115] on div "6 блюд" at bounding box center [539, 116] width 82 height 10
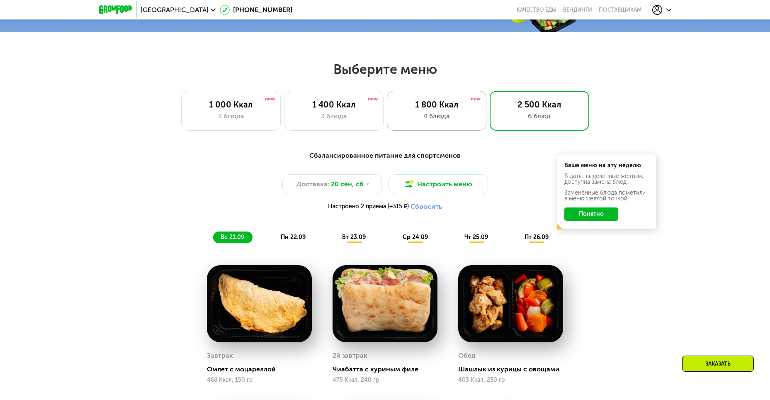
click at [452, 114] on div "4 блюда" at bounding box center [436, 116] width 82 height 10
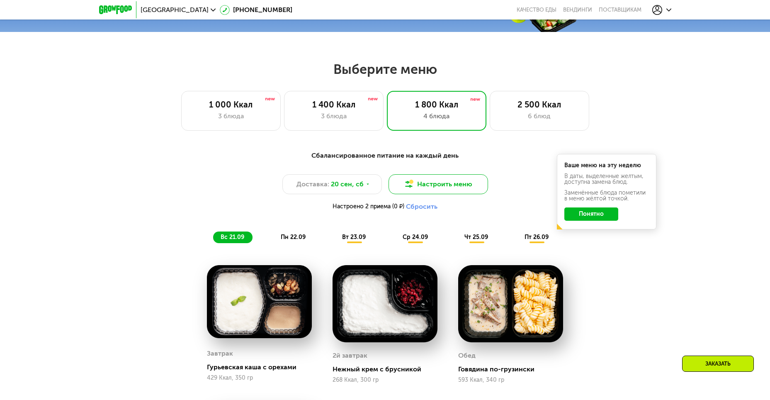
click at [422, 185] on button "Настроить меню" at bounding box center [437, 184] width 99 height 20
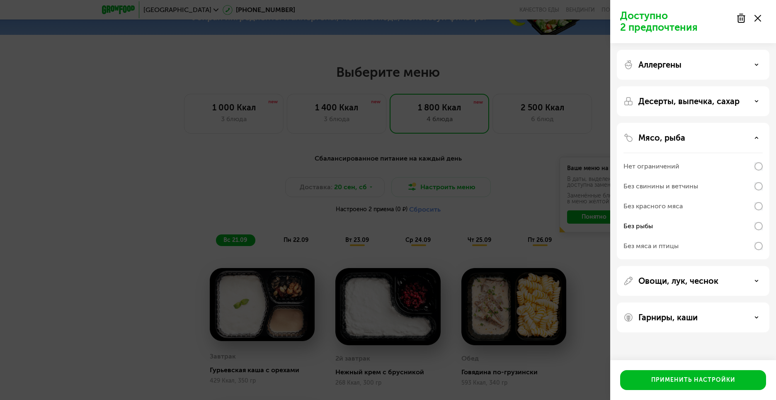
click at [665, 163] on div "Нет ограничений" at bounding box center [651, 166] width 56 height 10
click at [675, 379] on div "Применить настройки" at bounding box center [693, 380] width 84 height 8
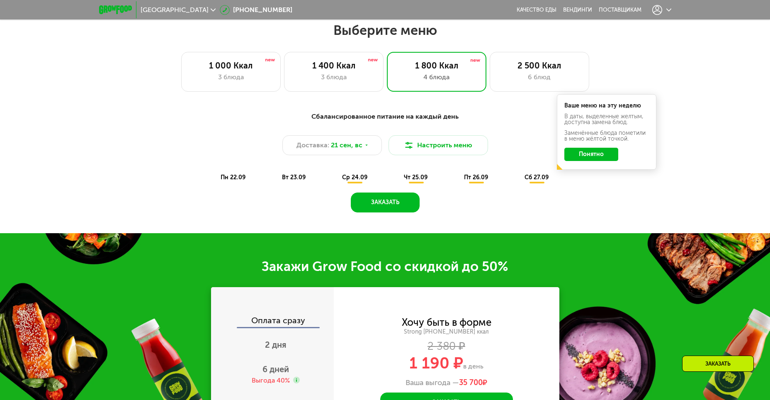
scroll to position [269, 0]
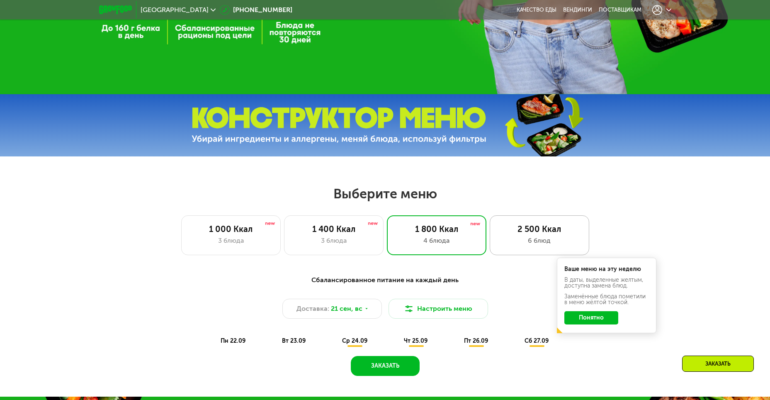
click at [523, 228] on div "2 500 Ккал" at bounding box center [539, 229] width 82 height 10
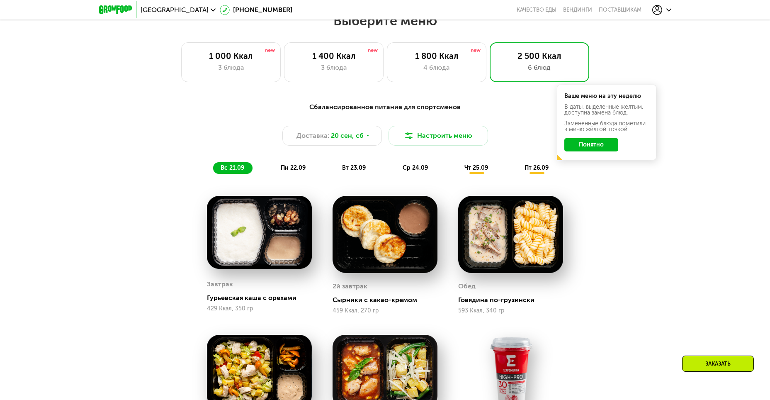
scroll to position [445, 0]
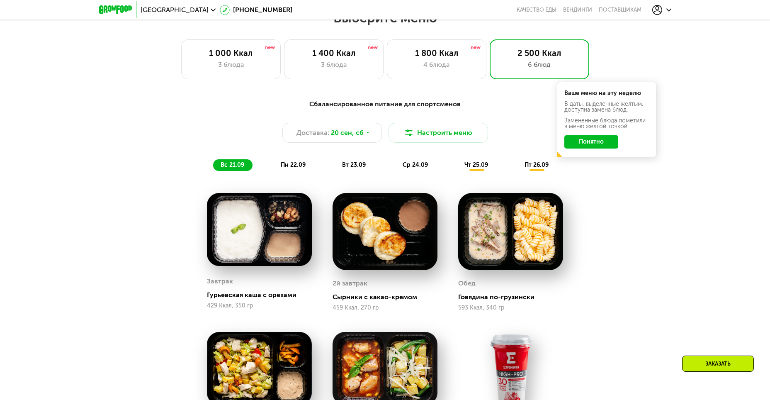
click at [300, 162] on div "пн 22.09" at bounding box center [293, 165] width 41 height 12
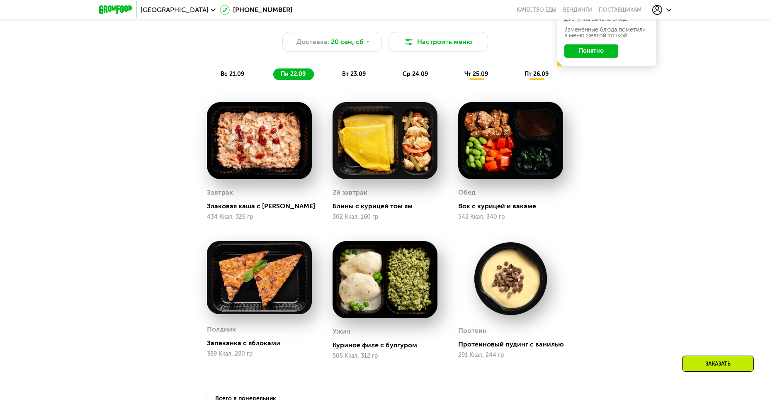
scroll to position [487, 0]
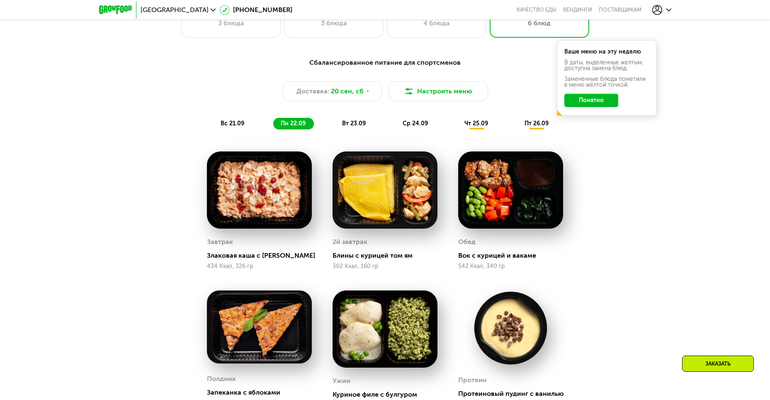
click at [352, 127] on span "вт 23.09" at bounding box center [354, 123] width 24 height 7
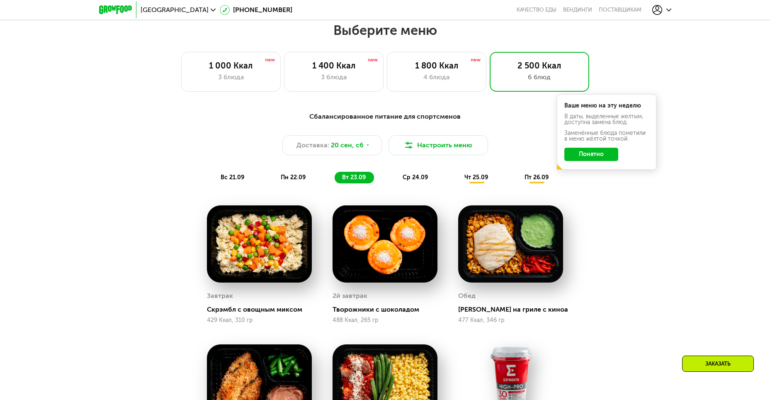
scroll to position [404, 0]
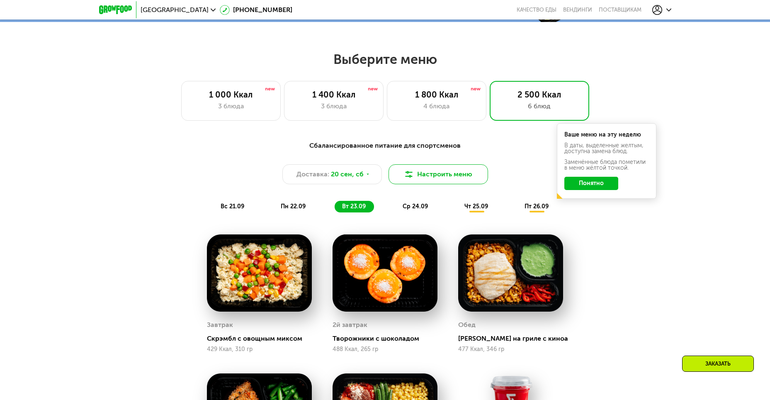
click at [417, 177] on button "Настроить меню" at bounding box center [437, 174] width 99 height 20
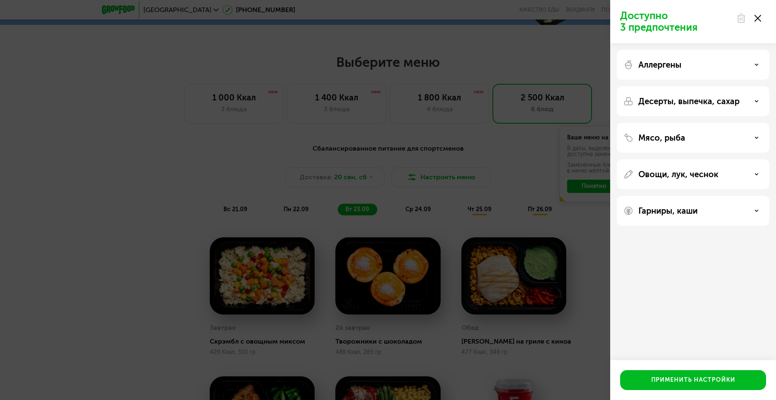
click at [658, 139] on p "Мясо, рыба" at bounding box center [661, 138] width 47 height 10
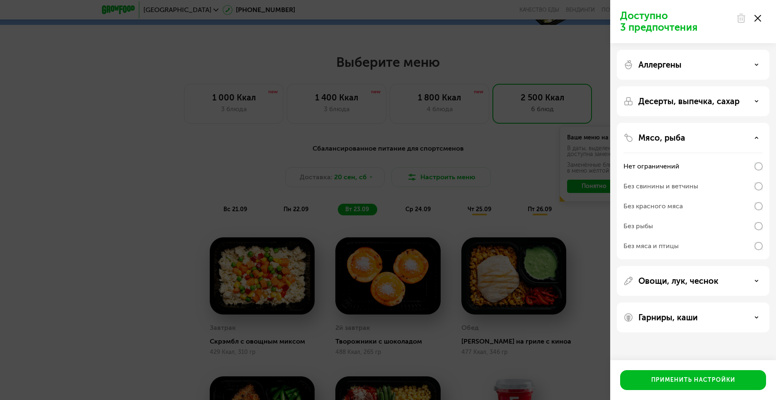
click at [590, 238] on div "Доступно 3 предпочтения Аллергены Десерты, выпечка, сахар Мясо, рыба Нет ограни…" at bounding box center [388, 200] width 776 height 400
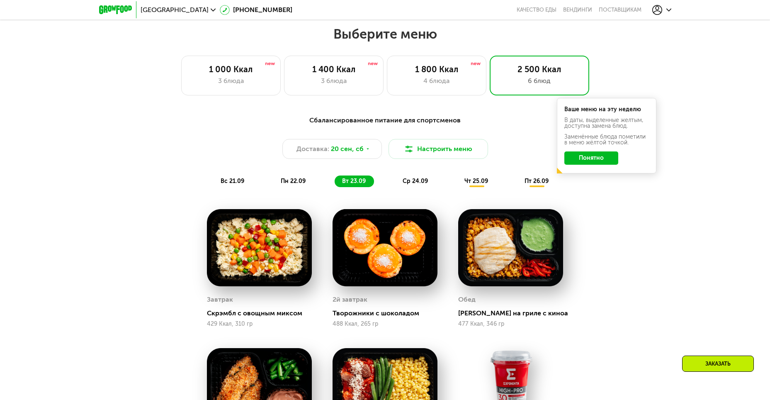
scroll to position [528, 0]
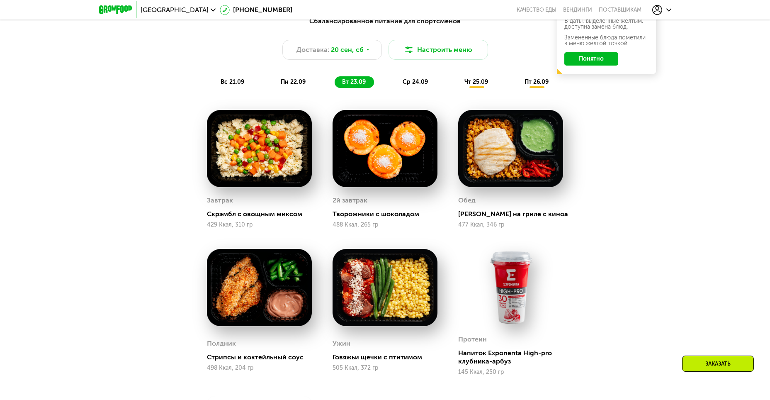
click at [414, 88] on div "ср 24.09" at bounding box center [415, 82] width 41 height 12
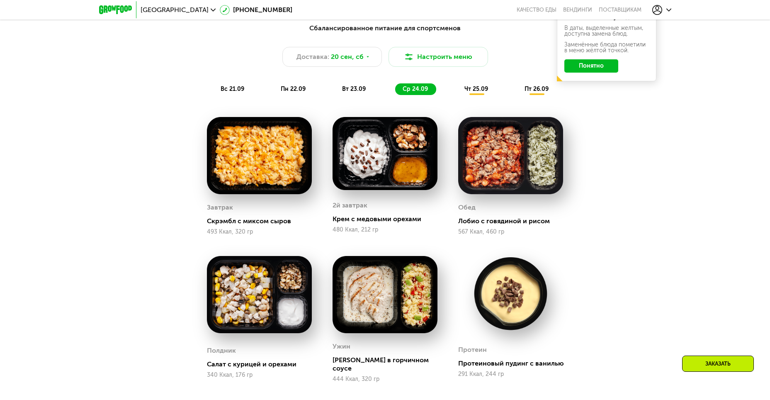
scroll to position [487, 0]
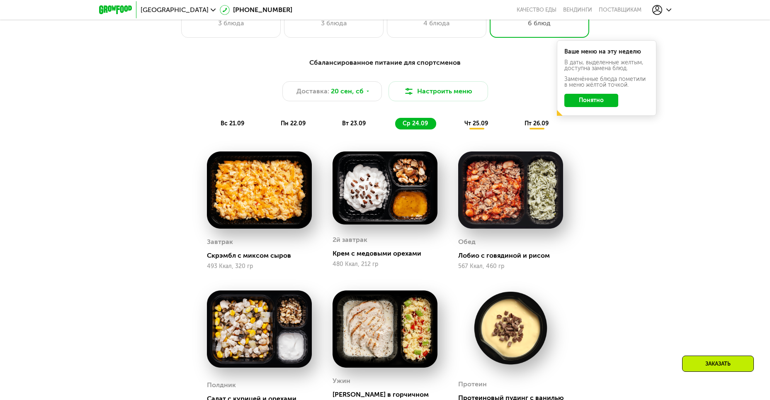
click at [467, 126] on span "чт 25.09" at bounding box center [476, 123] width 24 height 7
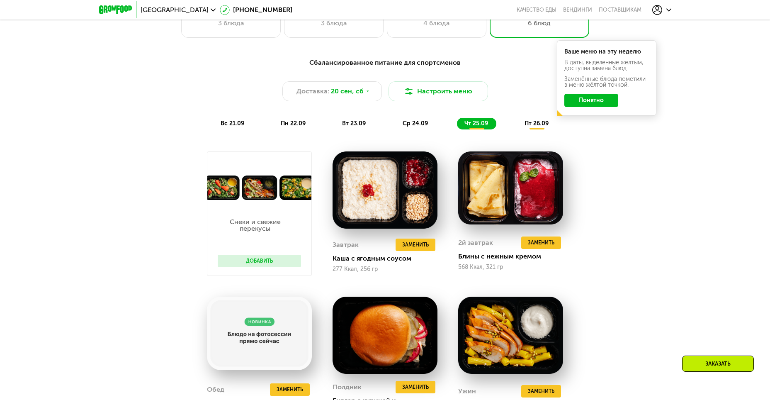
click at [276, 126] on div "пн 22.09" at bounding box center [293, 124] width 41 height 12
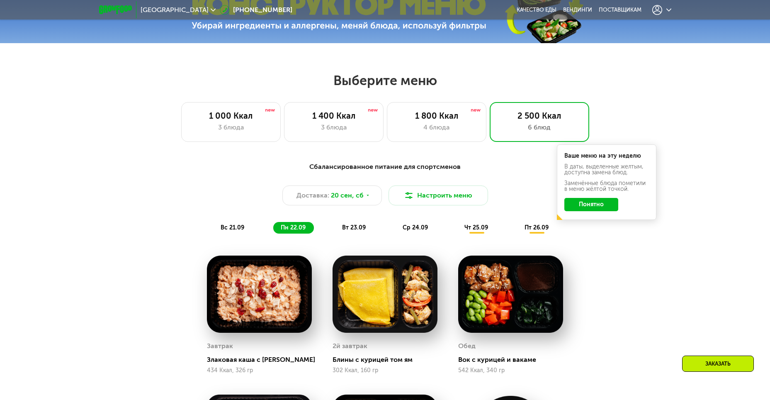
scroll to position [497, 0]
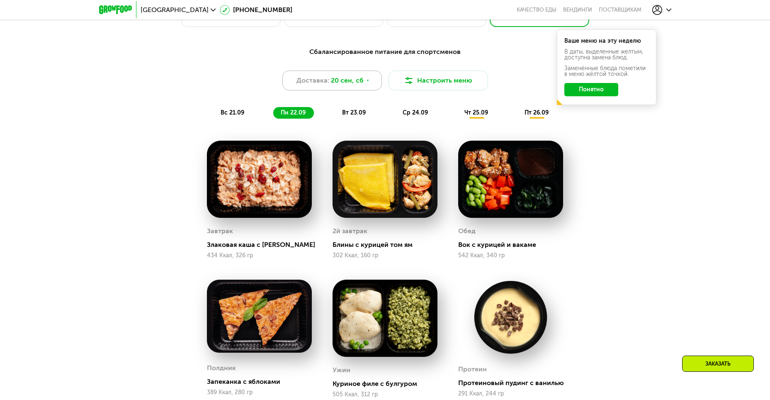
click at [341, 90] on div "Доставка: 20 сен, сб" at bounding box center [331, 80] width 99 height 20
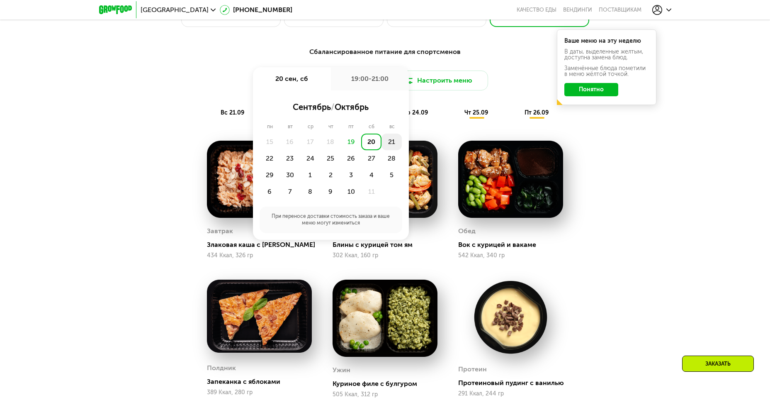
click at [388, 143] on div "21" at bounding box center [391, 141] width 20 height 17
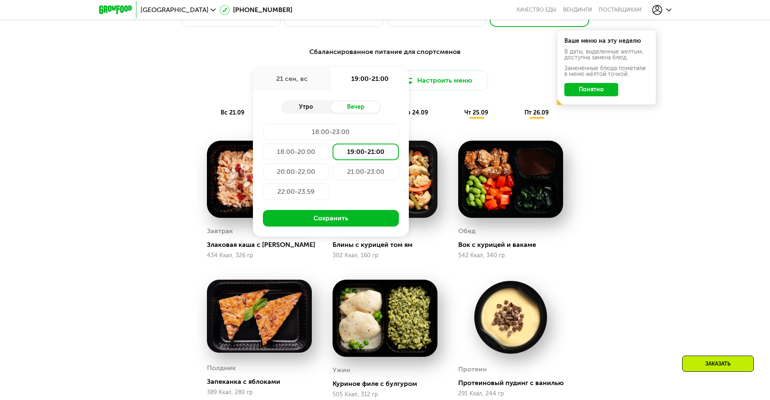
click at [309, 111] on div "Утро" at bounding box center [306, 107] width 50 height 12
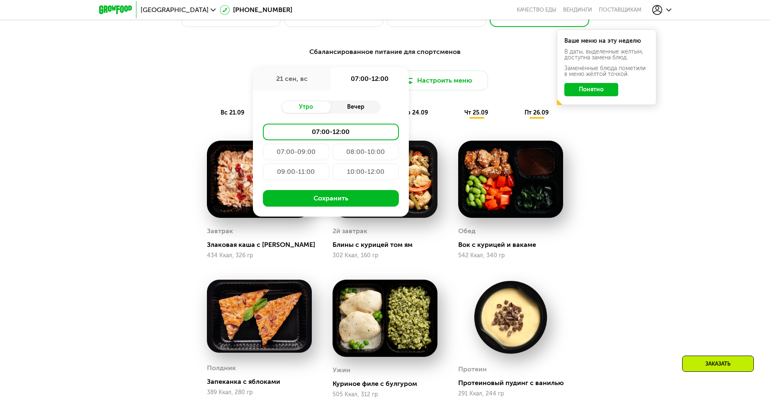
click at [347, 110] on div "Вечер" at bounding box center [356, 107] width 50 height 12
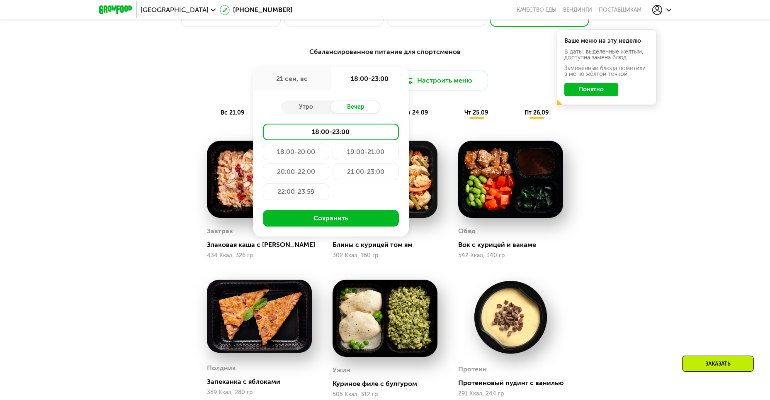
click at [309, 153] on div "18:00-20:00" at bounding box center [296, 151] width 66 height 17
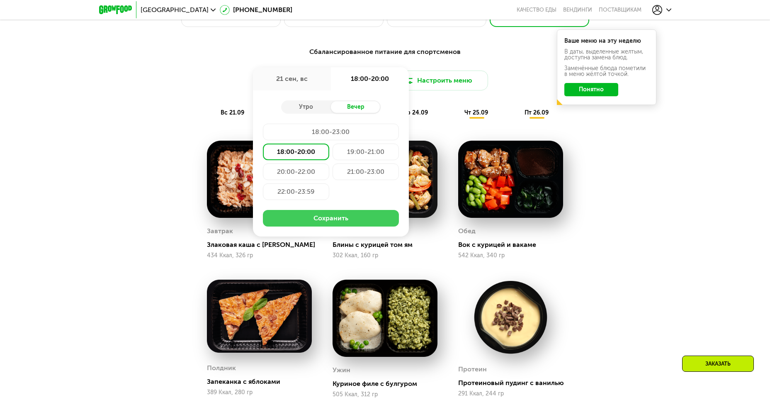
click at [339, 220] on button "Сохранить" at bounding box center [331, 218] width 136 height 17
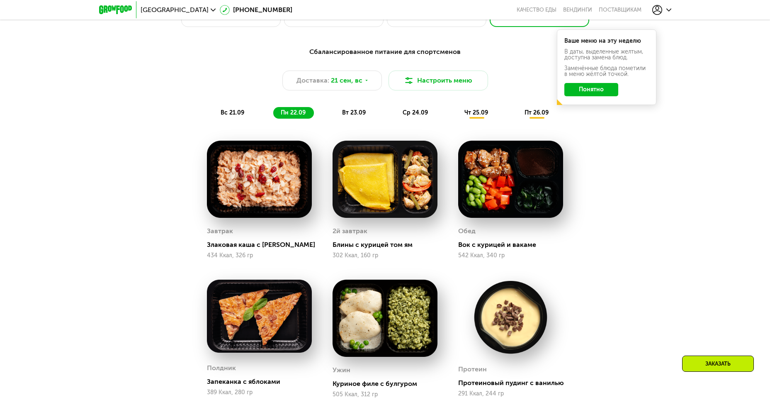
click at [232, 114] on span "вс 21.09" at bounding box center [233, 112] width 24 height 7
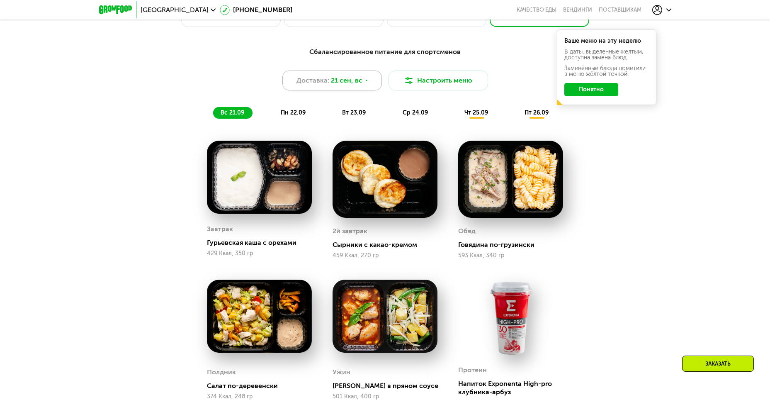
click at [363, 86] on div "Доставка: 21 сен, вс" at bounding box center [331, 80] width 99 height 20
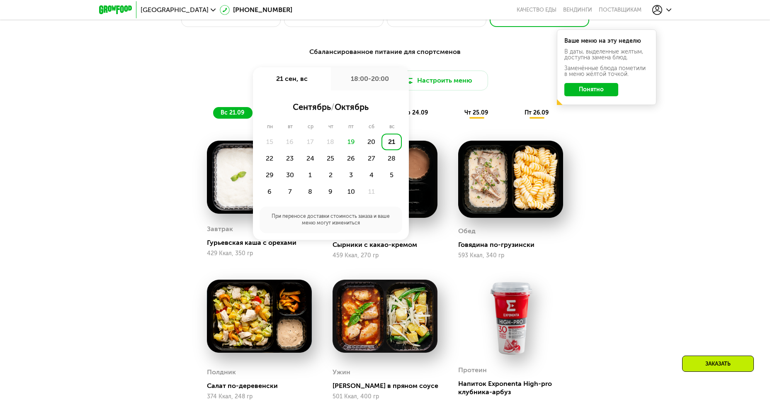
click at [390, 140] on div "21" at bounding box center [391, 141] width 20 height 17
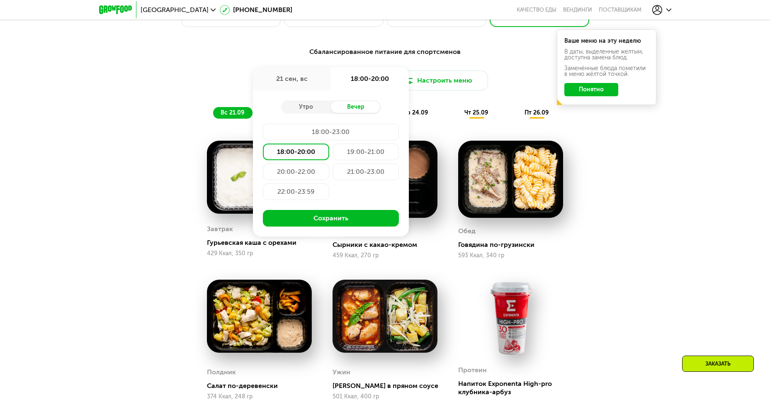
click at [308, 153] on div "18:00-20:00" at bounding box center [296, 151] width 66 height 17
click at [352, 221] on button "Сохранить" at bounding box center [331, 218] width 136 height 17
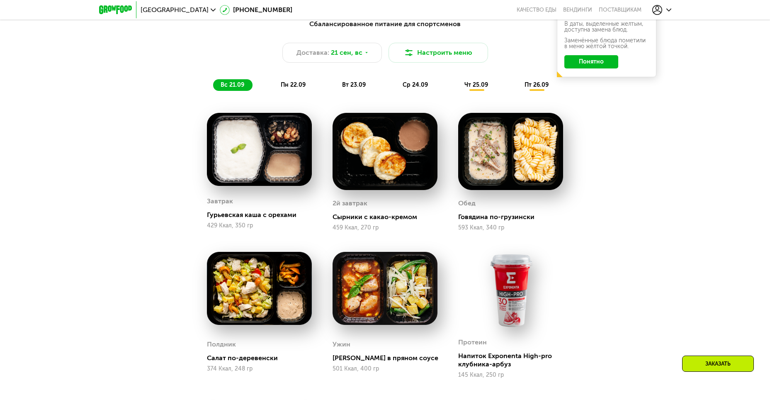
scroll to position [539, 0]
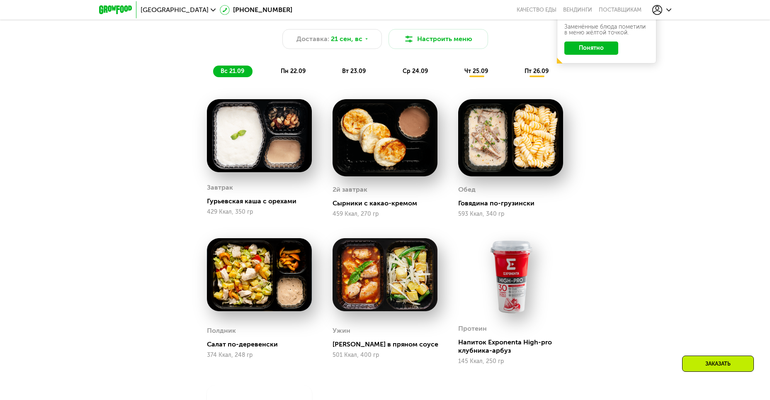
click at [292, 70] on div "пн 22.09" at bounding box center [293, 71] width 41 height 12
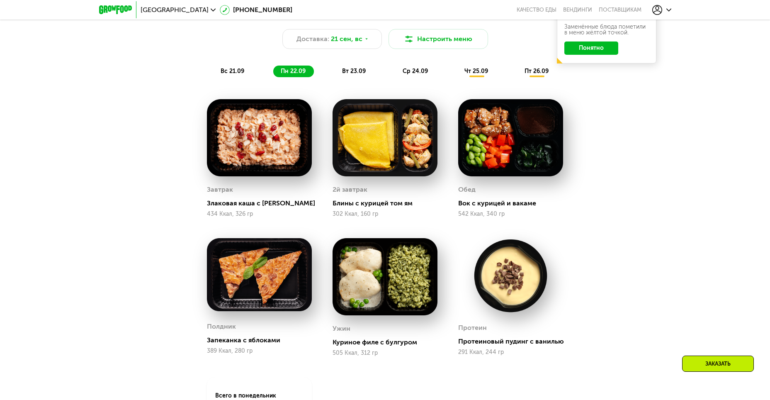
click at [243, 69] on div "вс 21.09" at bounding box center [232, 71] width 39 height 12
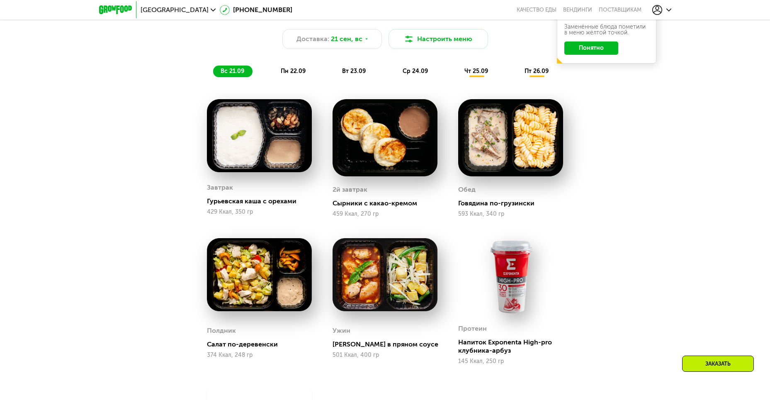
click at [294, 71] on span "пн 22.09" at bounding box center [293, 71] width 25 height 7
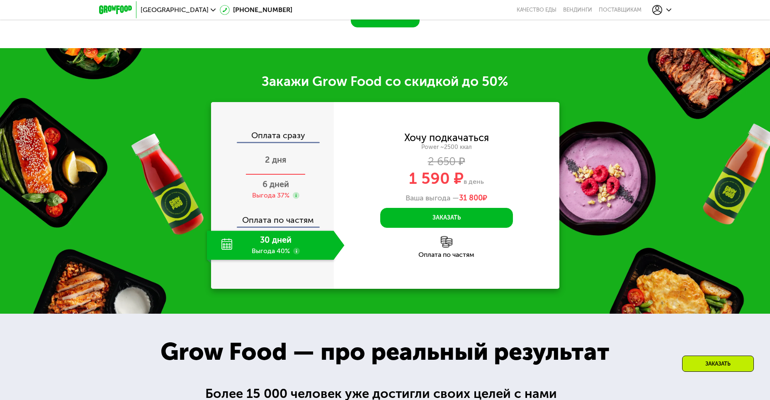
scroll to position [1078, 0]
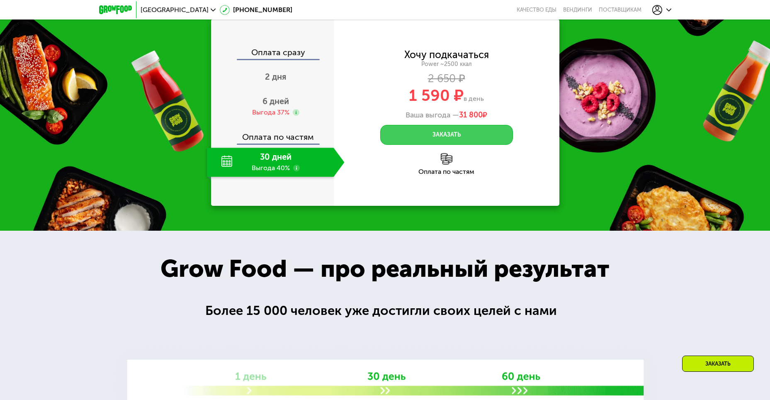
click at [427, 133] on button "Заказать" at bounding box center [446, 135] width 133 height 20
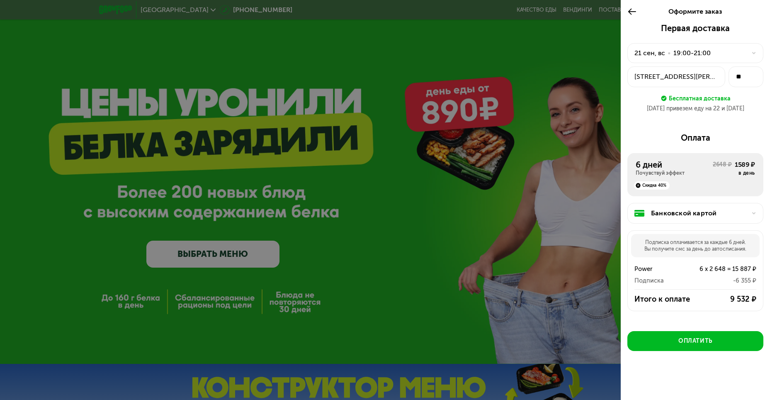
click at [625, 13] on div "Оформите заказ" at bounding box center [694, 11] width 149 height 23
click at [630, 10] on use at bounding box center [632, 11] width 8 height 6
click at [681, 337] on div "Оплатить" at bounding box center [695, 341] width 34 height 8
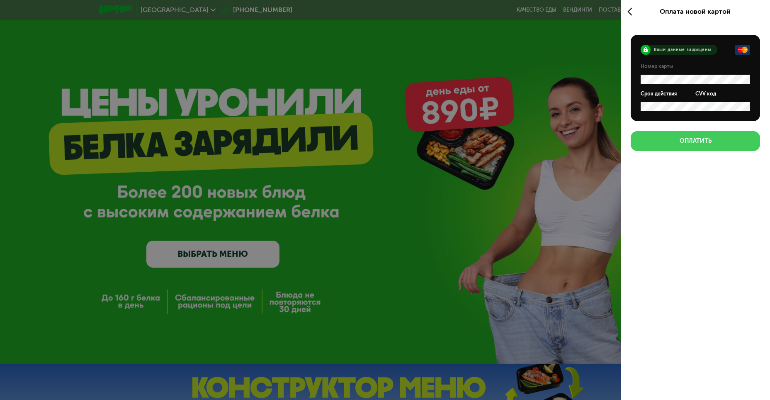
click at [704, 146] on button "Оплатить" at bounding box center [694, 141] width 129 height 20
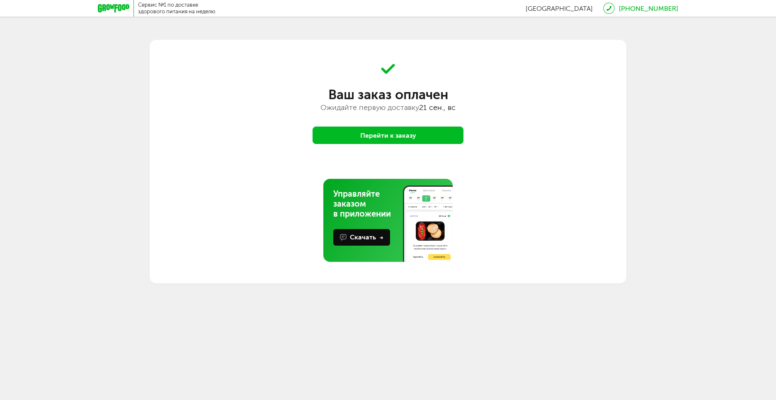
click at [441, 138] on button "Перейти к заказу" at bounding box center [388, 134] width 151 height 17
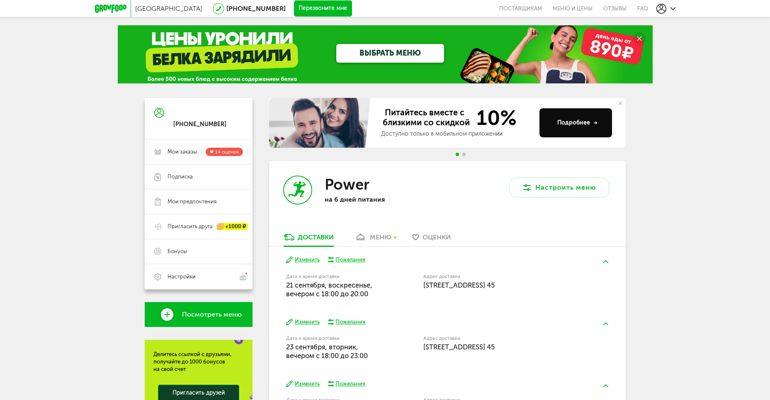
click at [182, 143] on link "Мои заказы 14 оценок" at bounding box center [199, 151] width 108 height 25
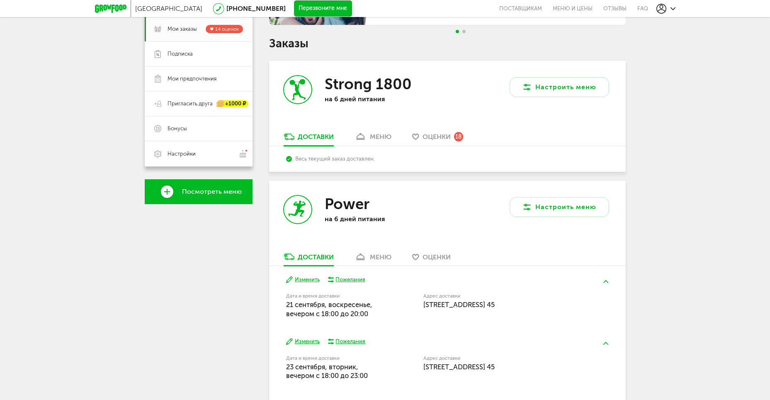
scroll to position [124, 0]
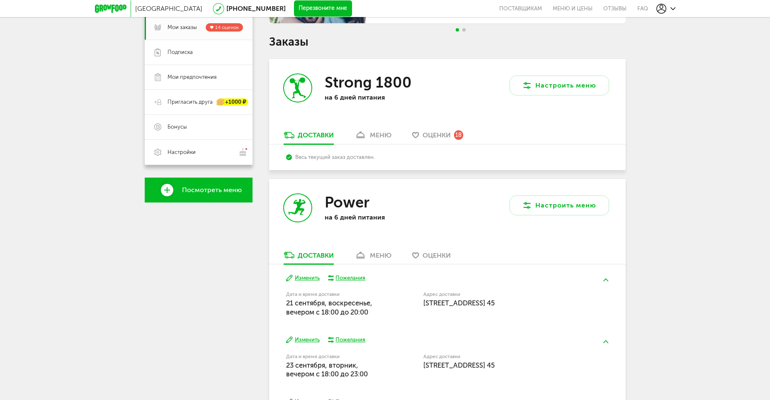
click at [430, 136] on span "Оценки" at bounding box center [436, 135] width 28 height 8
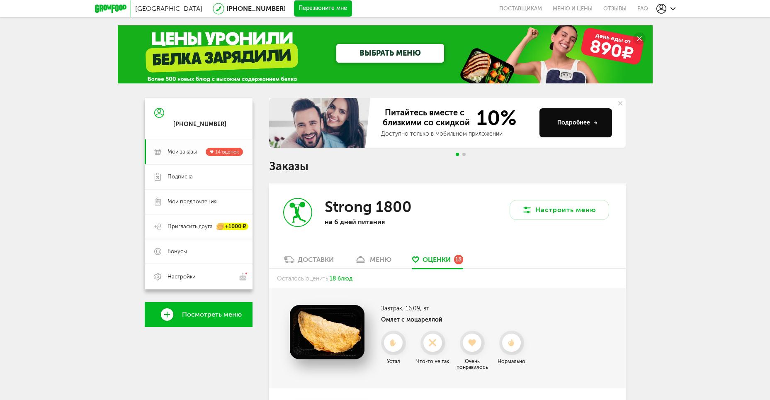
click at [174, 148] on span "Мои заказы" at bounding box center [181, 151] width 29 height 7
click at [322, 258] on div "Доставки" at bounding box center [316, 259] width 36 height 8
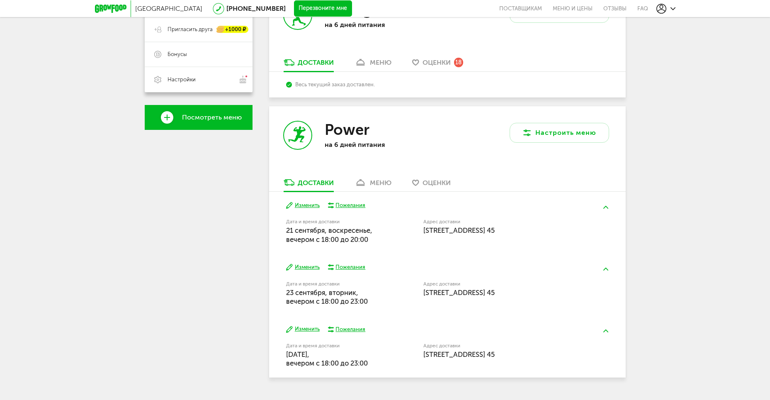
scroll to position [217, 0]
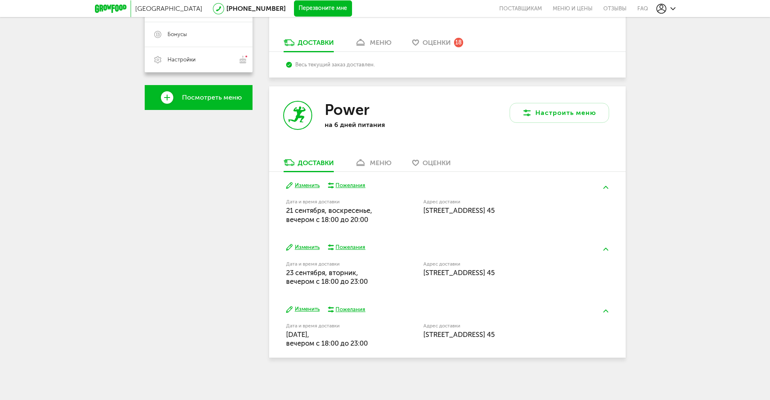
click at [376, 160] on div "меню" at bounding box center [381, 163] width 22 height 8
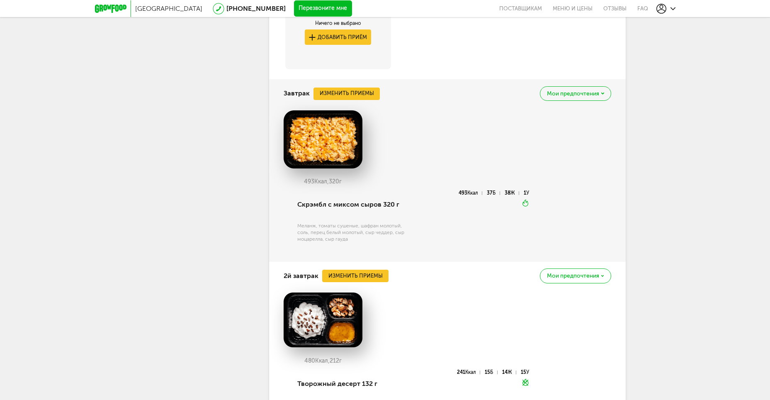
scroll to position [490, 0]
